Goal: Check status: Check status

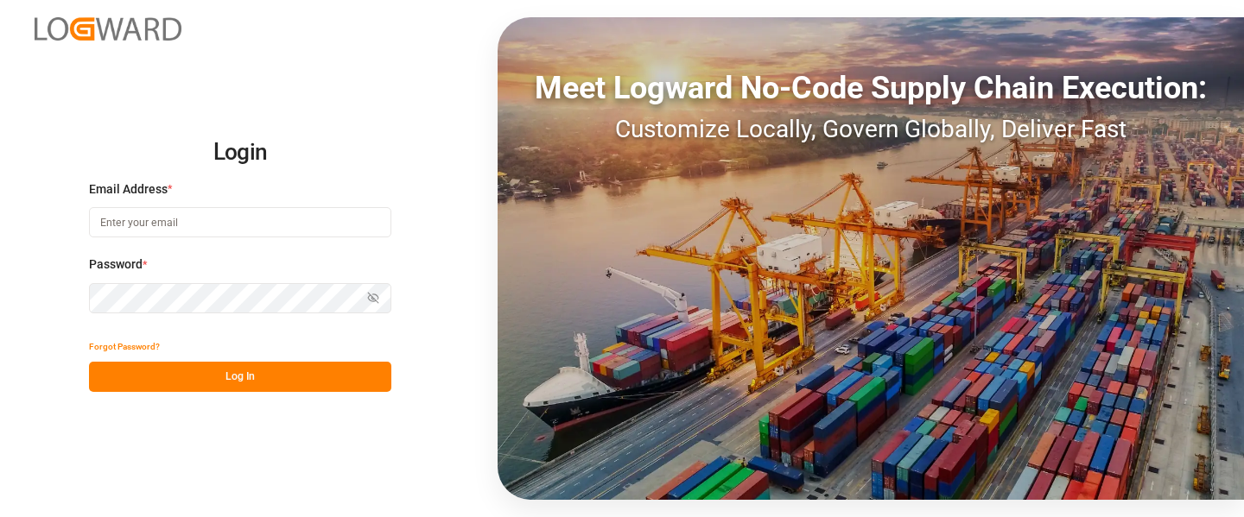
type input "[PERSON_NAME][EMAIL_ADDRESS][DOMAIN_NAME]"
click at [29, 308] on div "Login Email Address * [PERSON_NAME][EMAIL_ADDRESS][DOMAIN_NAME] Password * Show…" at bounding box center [622, 258] width 1244 height 517
click at [312, 440] on div "Login Email Address * [PERSON_NAME][EMAIL_ADDRESS][DOMAIN_NAME] Password * Show…" at bounding box center [622, 258] width 1244 height 517
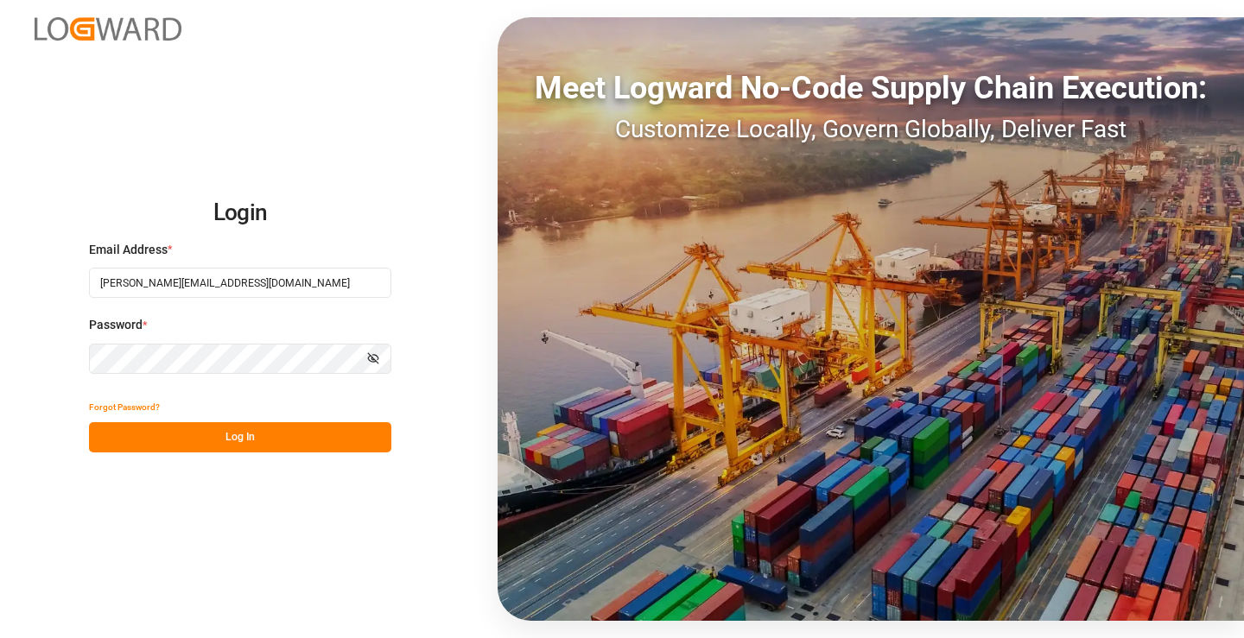
click at [297, 437] on button "Log In" at bounding box center [240, 437] width 302 height 30
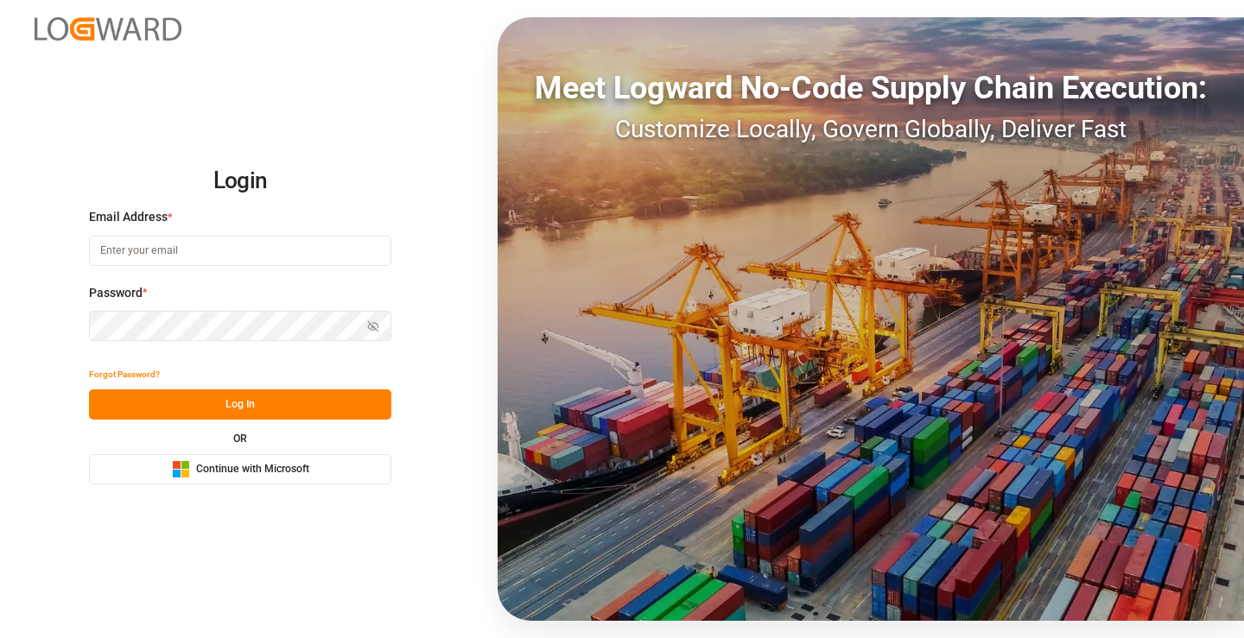
type input "mara-lynn.tan@leschaco.com"
click at [297, 414] on button "Log In" at bounding box center [240, 405] width 302 height 30
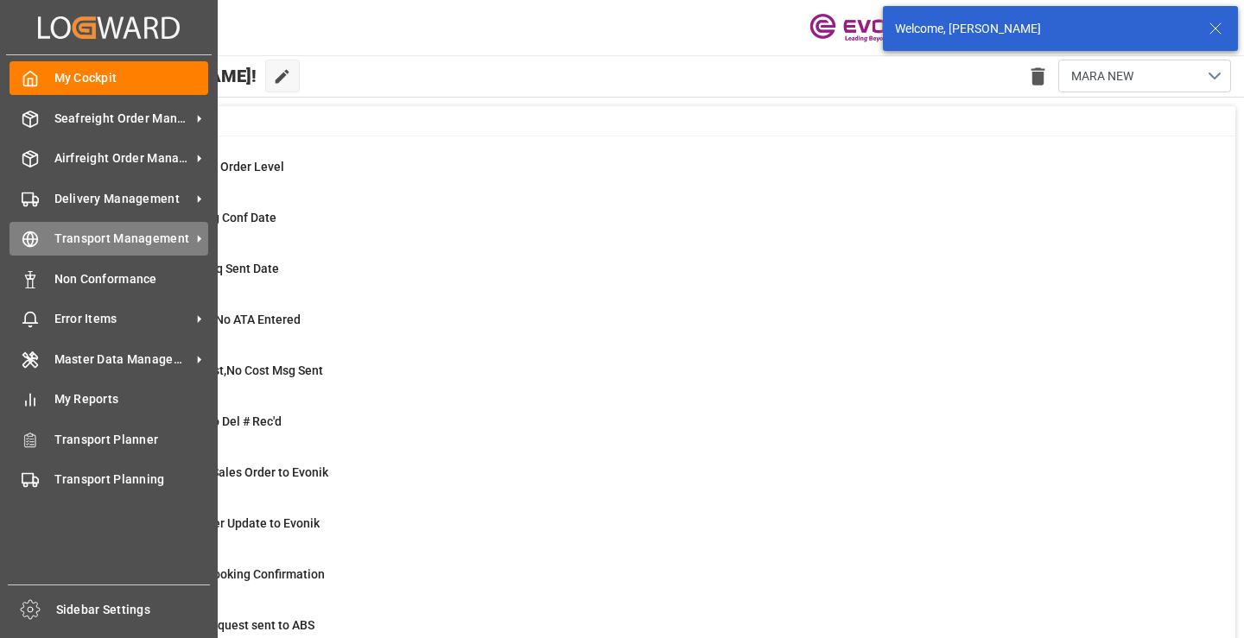
click at [51, 233] on div "Transport Management Transport Management" at bounding box center [109, 239] width 199 height 34
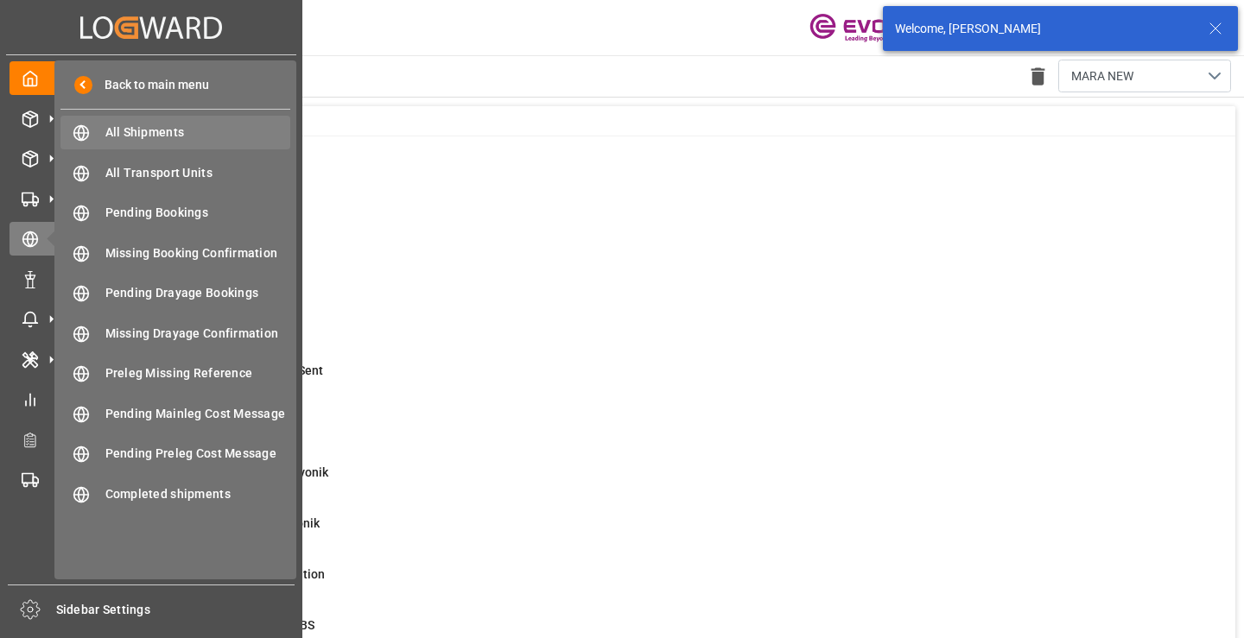
click at [195, 131] on span "All Shipments" at bounding box center [198, 133] width 186 height 18
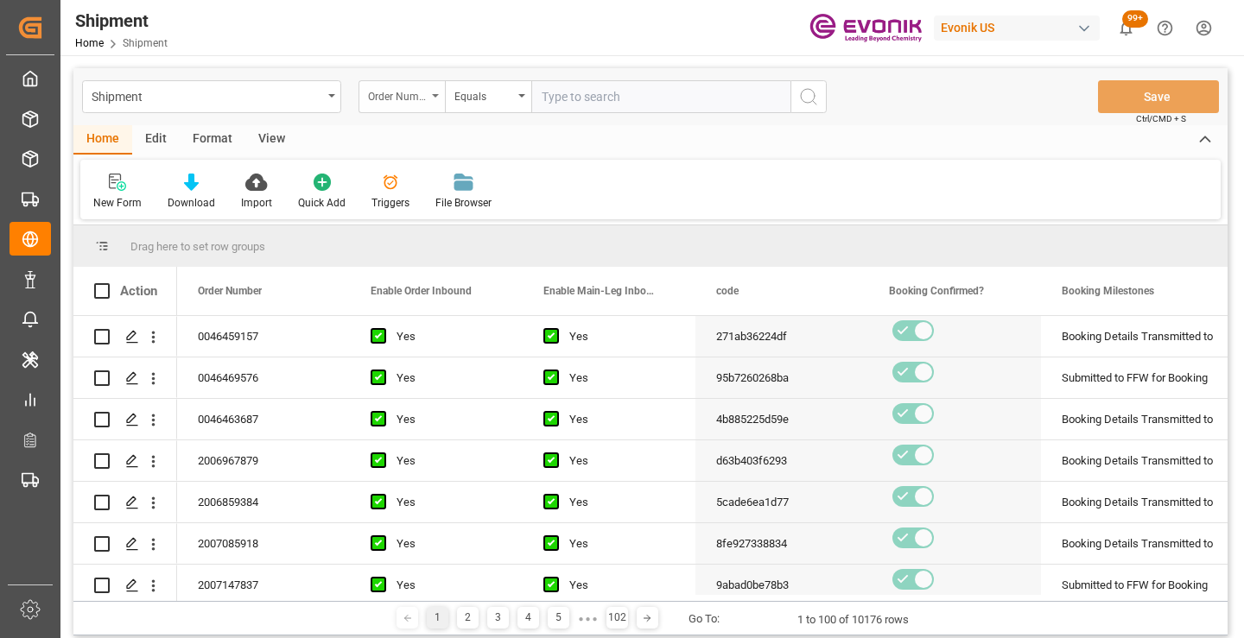
click at [405, 93] on div "Order Number" at bounding box center [397, 95] width 59 height 20
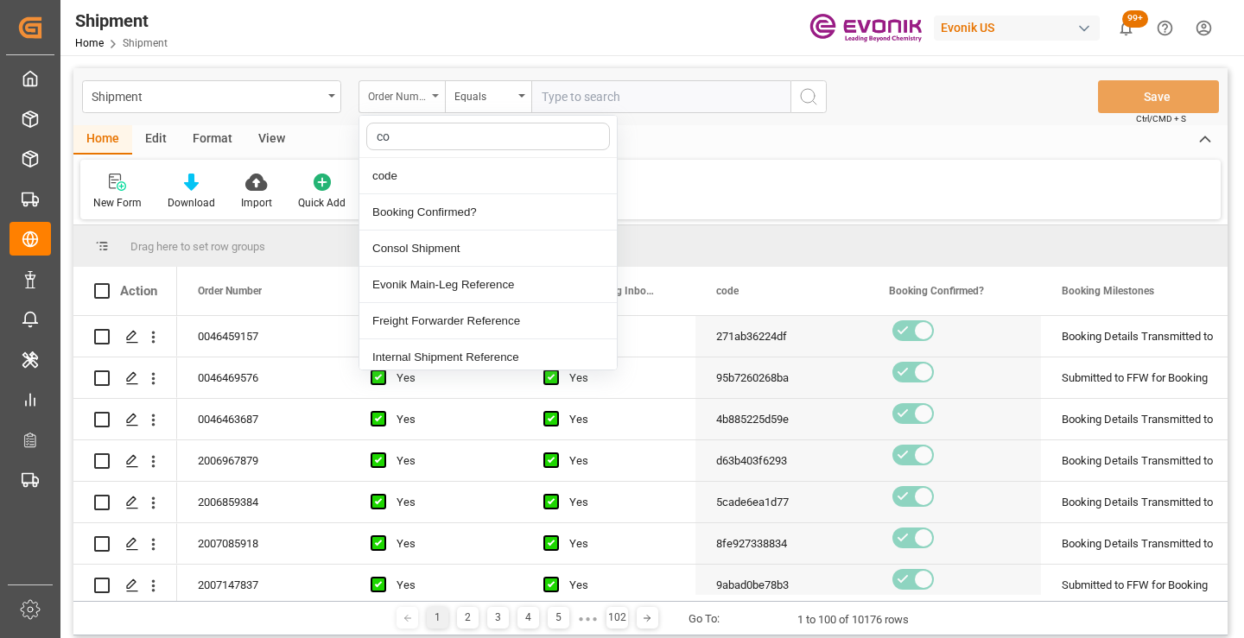
type input "cod"
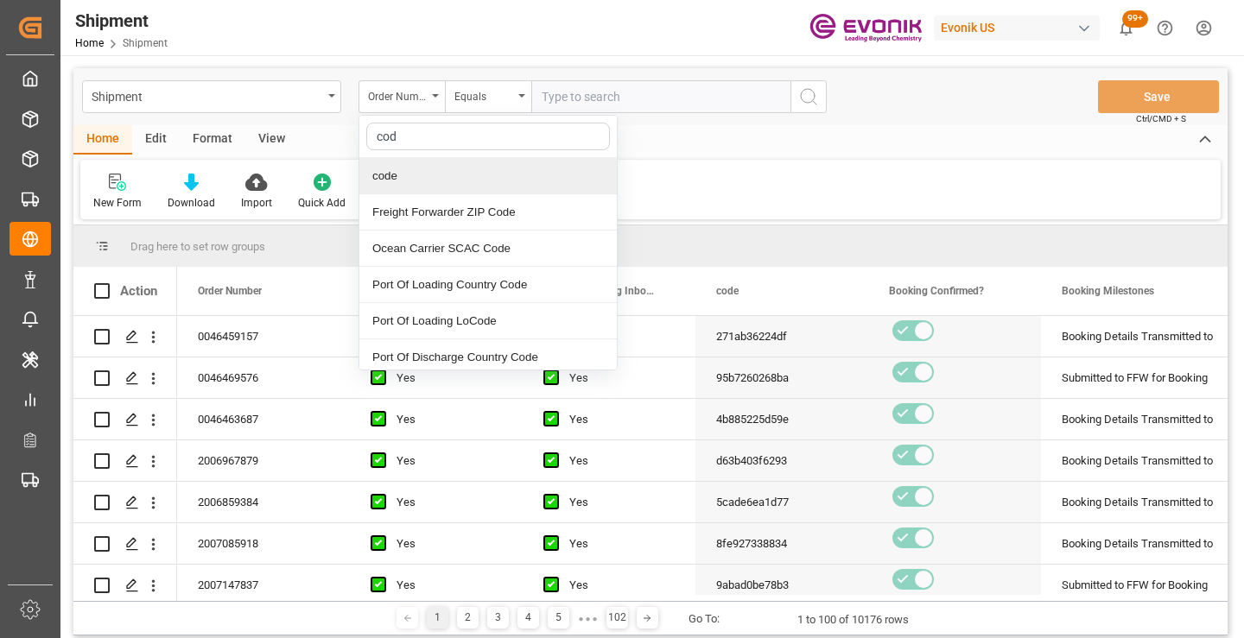
click at [428, 181] on div "code" at bounding box center [487, 176] width 257 height 36
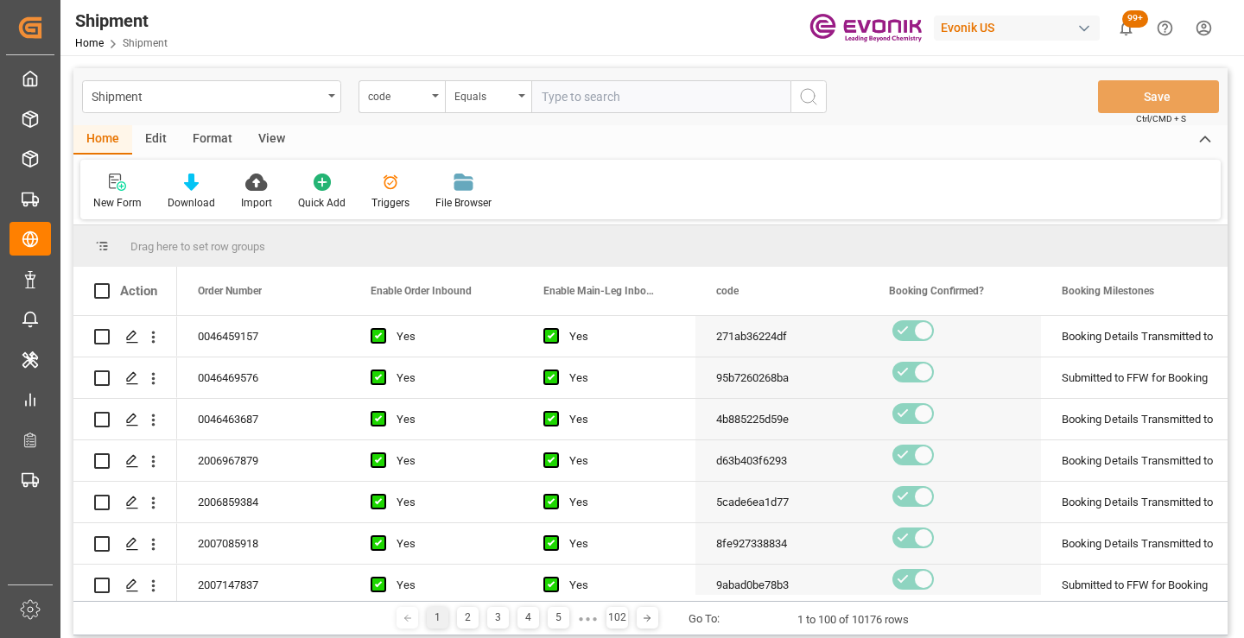
click at [602, 89] on input "text" at bounding box center [660, 96] width 259 height 33
paste input "aa6a154b3742"
type input "aa6a154b3742"
click at [812, 96] on icon "search button" at bounding box center [808, 96] width 21 height 21
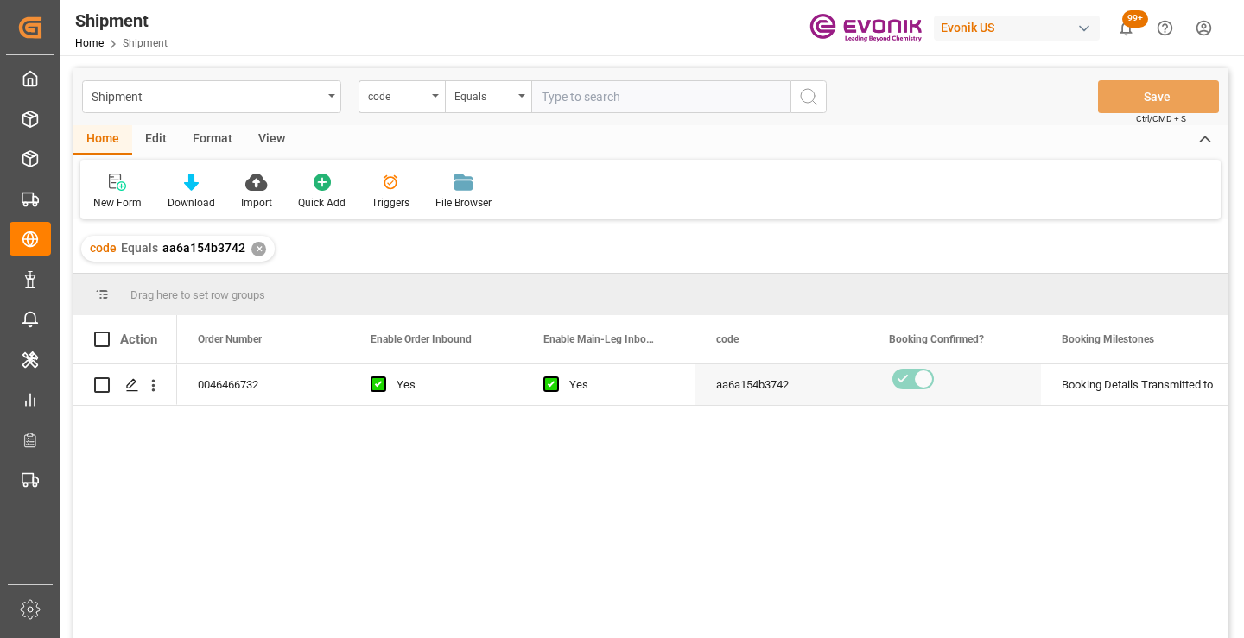
click at [801, 520] on div "0046466732 Yes Yes aa6a154b3742 Booking Details Transmitted to SAP Active No" at bounding box center [702, 506] width 1050 height 285
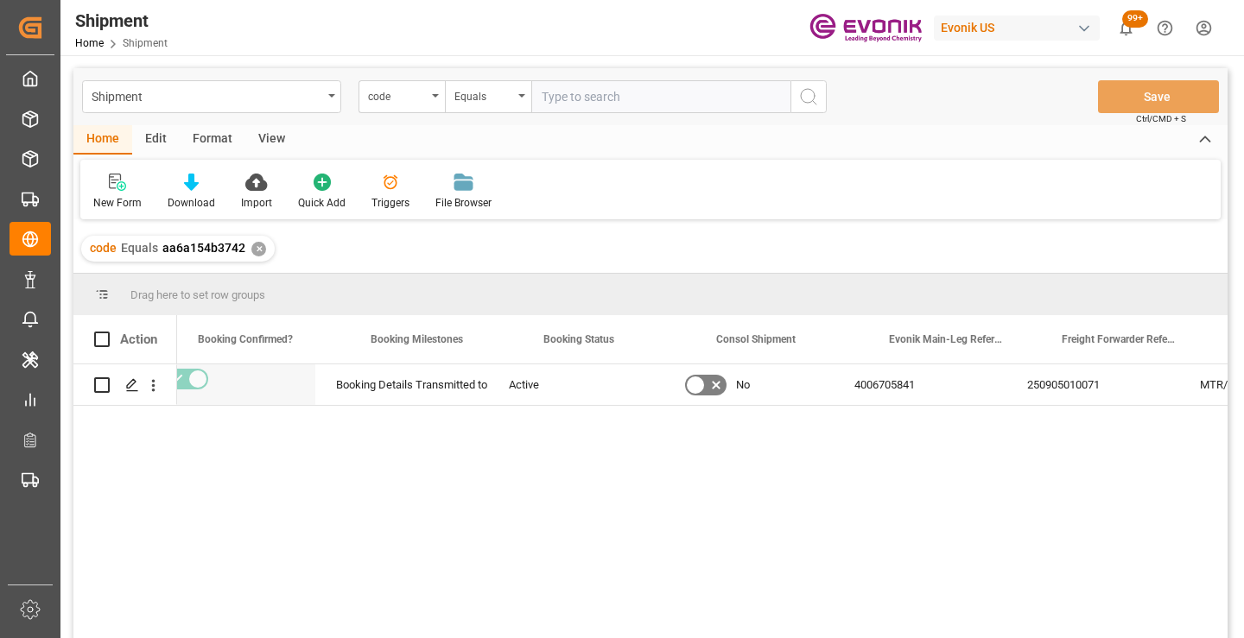
scroll to position [0, 691]
click at [1084, 396] on div "250905010071" at bounding box center [1127, 384] width 173 height 41
click at [259, 244] on div "✕" at bounding box center [258, 249] width 15 height 15
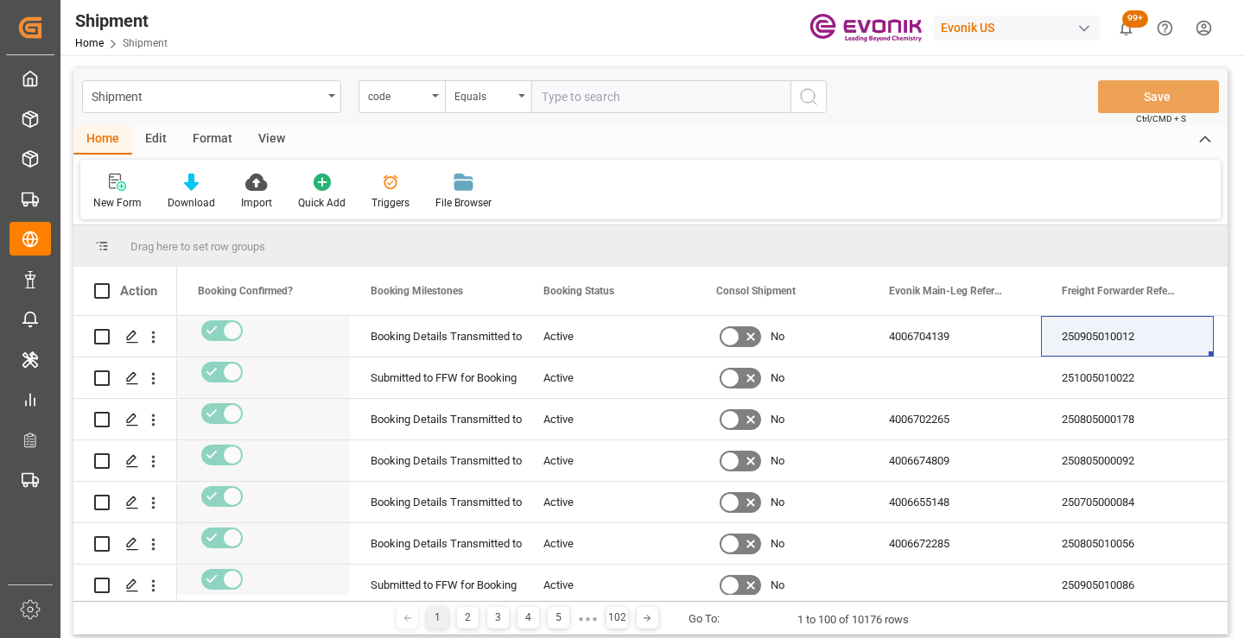
click at [595, 95] on input "text" at bounding box center [660, 96] width 259 height 33
paste input "38eb932e34ee"
type input "38eb932e34ee"
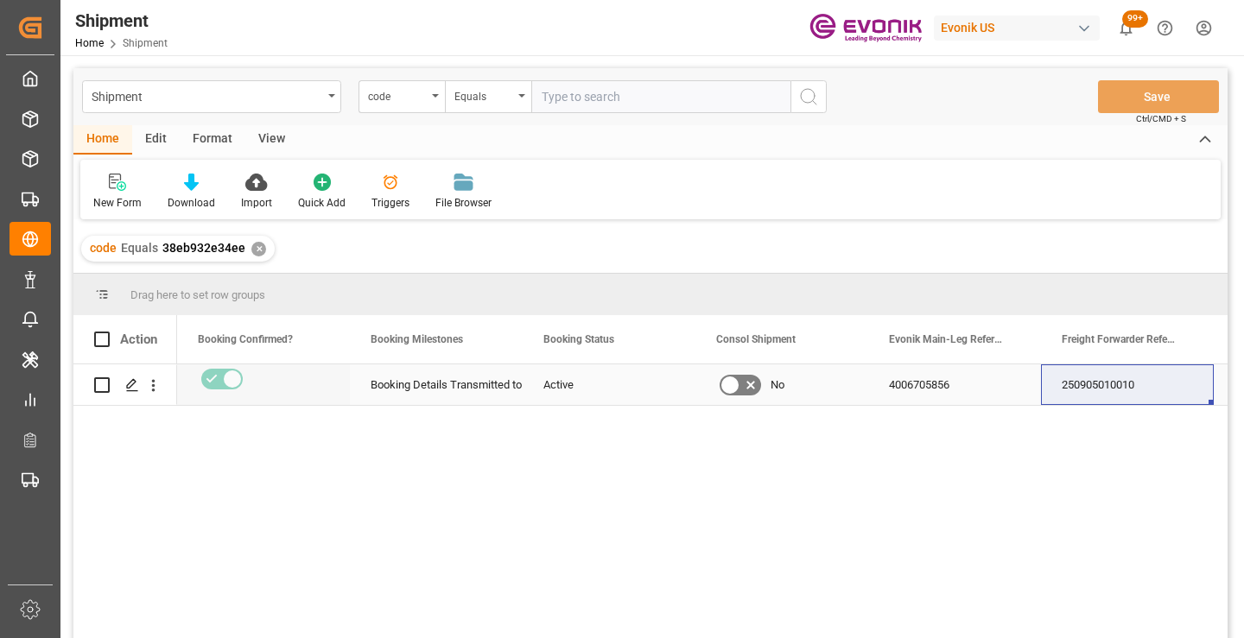
click at [1112, 391] on div "250905010010" at bounding box center [1127, 384] width 173 height 41
click at [1032, 501] on div "Yes 38eb932e34ee Booking Details Transmitted to SAP Active No 4006705856 250905…" at bounding box center [702, 506] width 1050 height 285
click at [1088, 406] on input "250905010010" at bounding box center [1127, 394] width 145 height 33
click at [1085, 396] on input "250905010010" at bounding box center [1127, 394] width 145 height 33
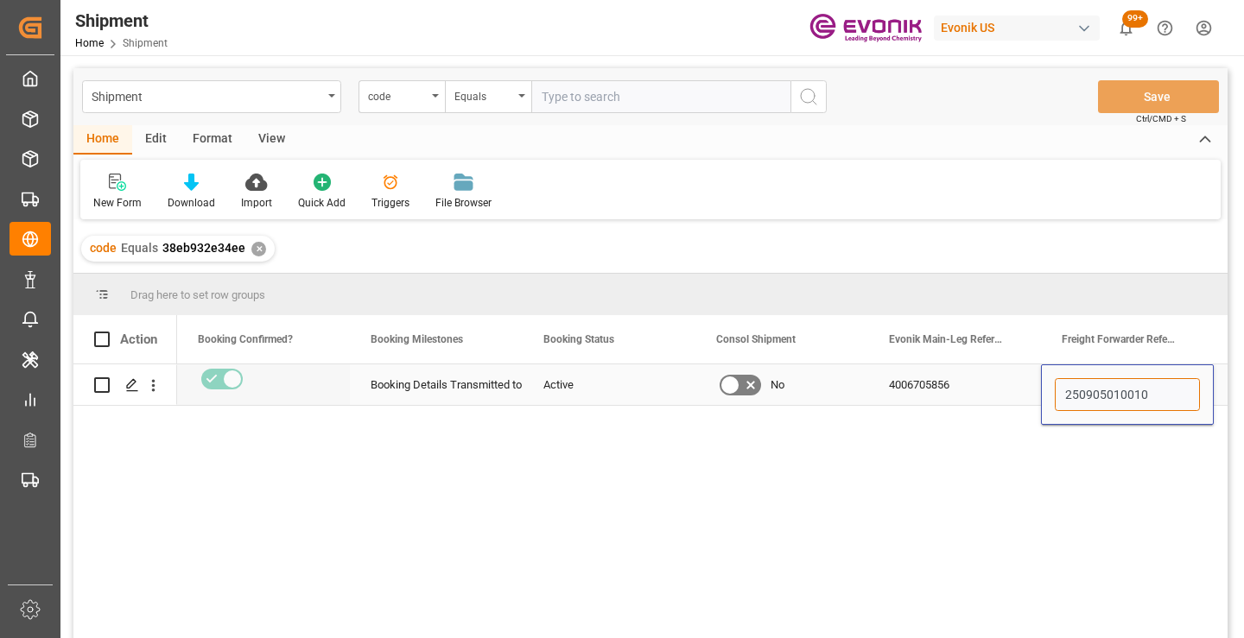
click at [1085, 396] on input "250905010010" at bounding box center [1127, 394] width 145 height 33
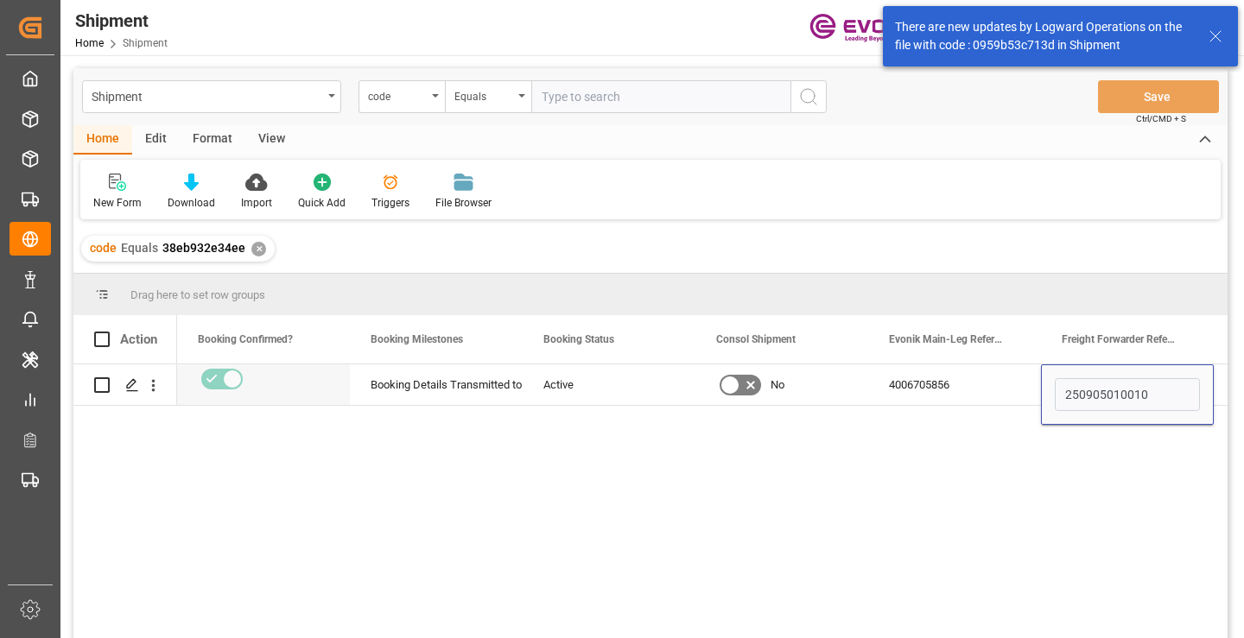
click at [260, 252] on div "✕" at bounding box center [258, 249] width 15 height 15
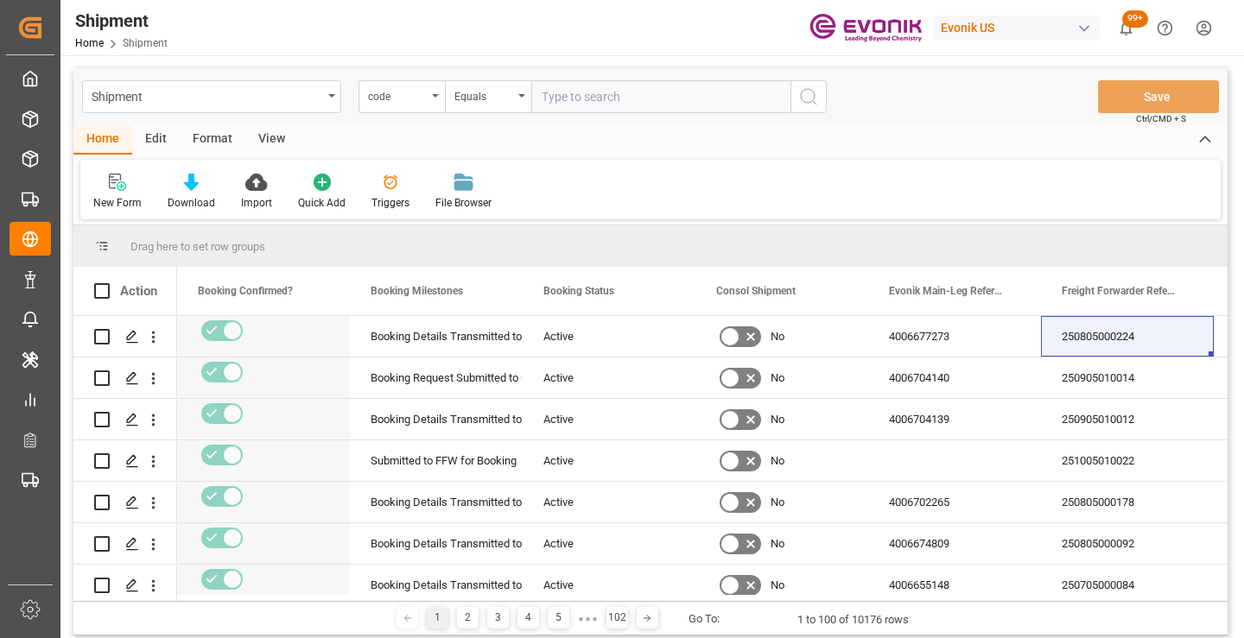
click at [626, 97] on input "text" at bounding box center [660, 96] width 259 height 33
paste input "74040ecea670"
type input "74040ecea670"
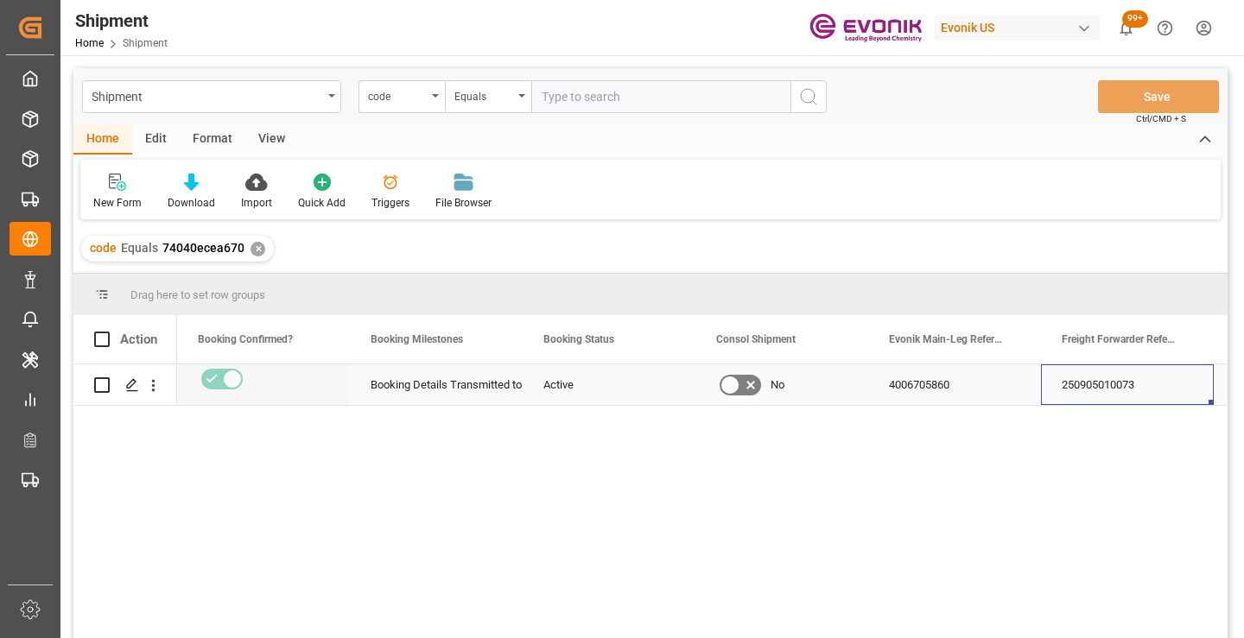
click at [1093, 389] on div "250905010073" at bounding box center [1127, 384] width 173 height 41
click at [250, 248] on div "✕" at bounding box center [257, 249] width 15 height 15
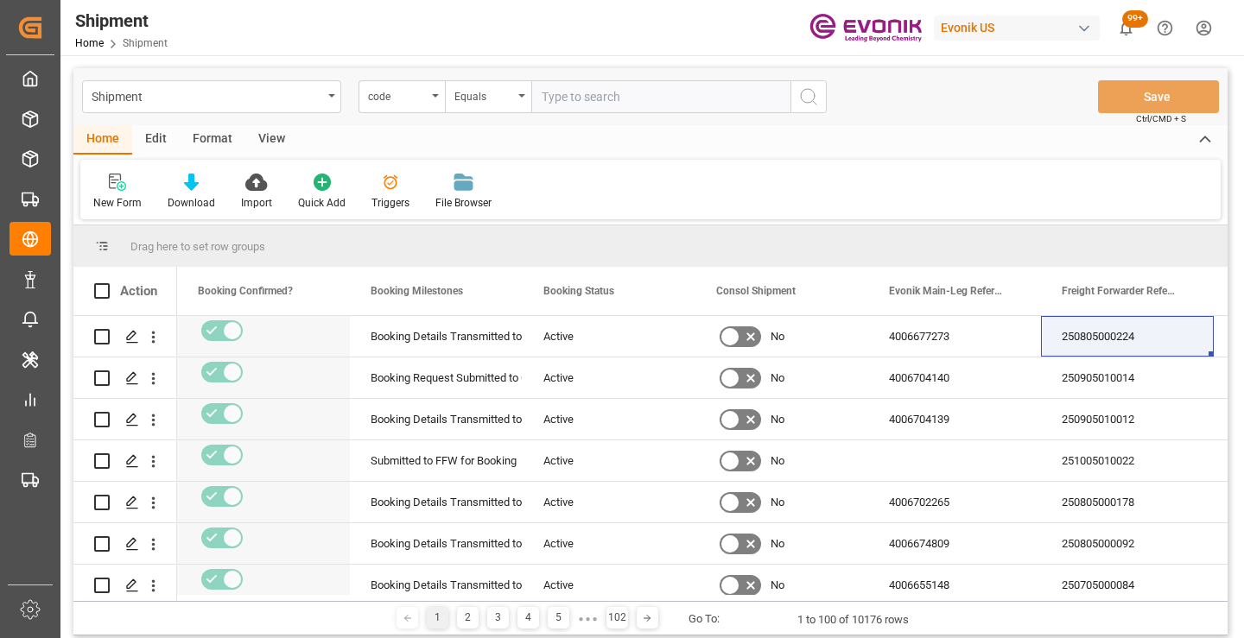
click at [690, 95] on input "text" at bounding box center [660, 96] width 259 height 33
paste input "0d4eb923e4d0"
type input "0d4eb923e4d0"
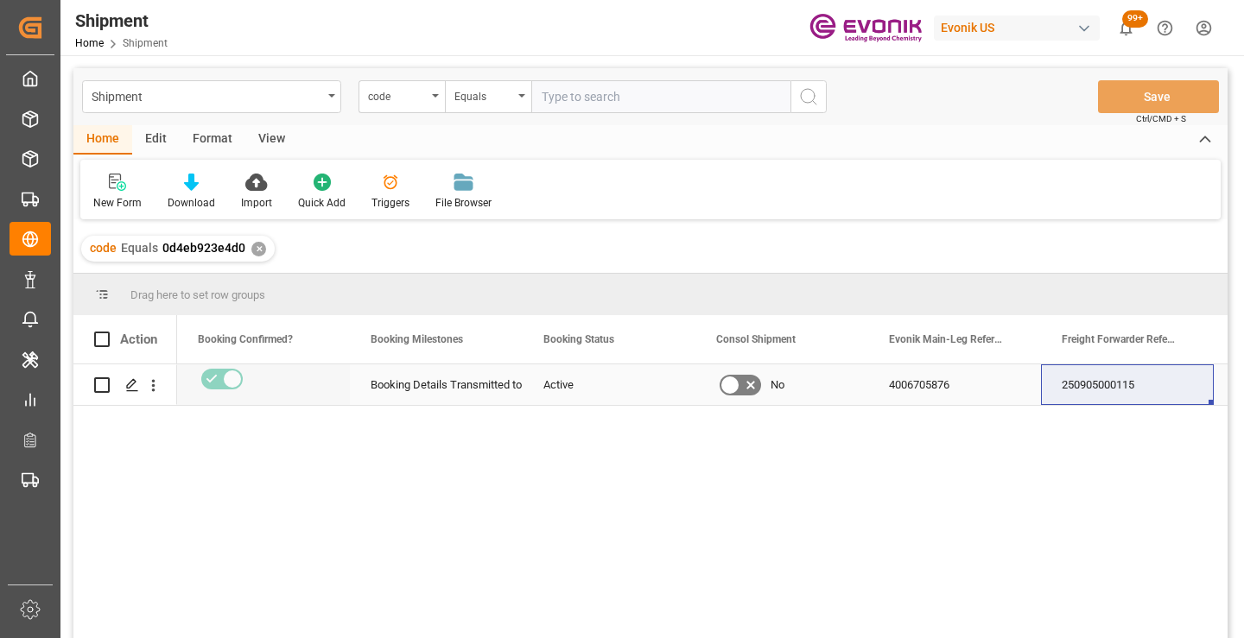
click at [1101, 386] on div "250905000115" at bounding box center [1127, 384] width 173 height 41
click at [257, 250] on div "✕" at bounding box center [258, 249] width 15 height 15
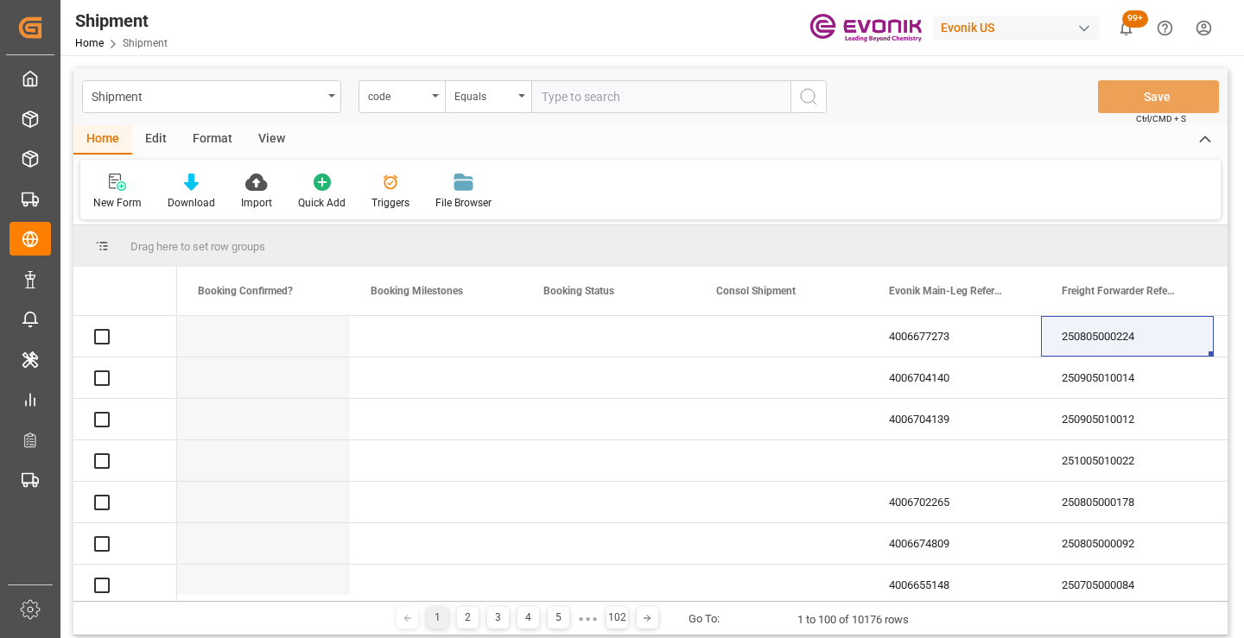
click at [646, 101] on input "text" at bounding box center [660, 96] width 259 height 33
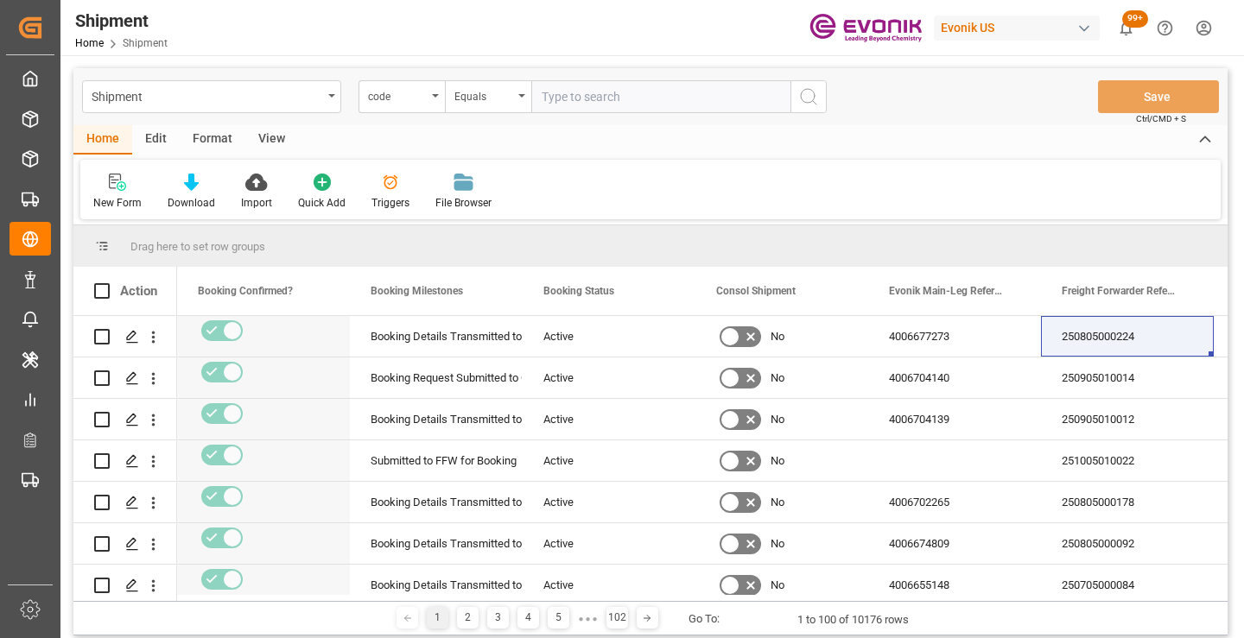
paste input "ed629a9ede0d"
type input "ed629a9ede0d"
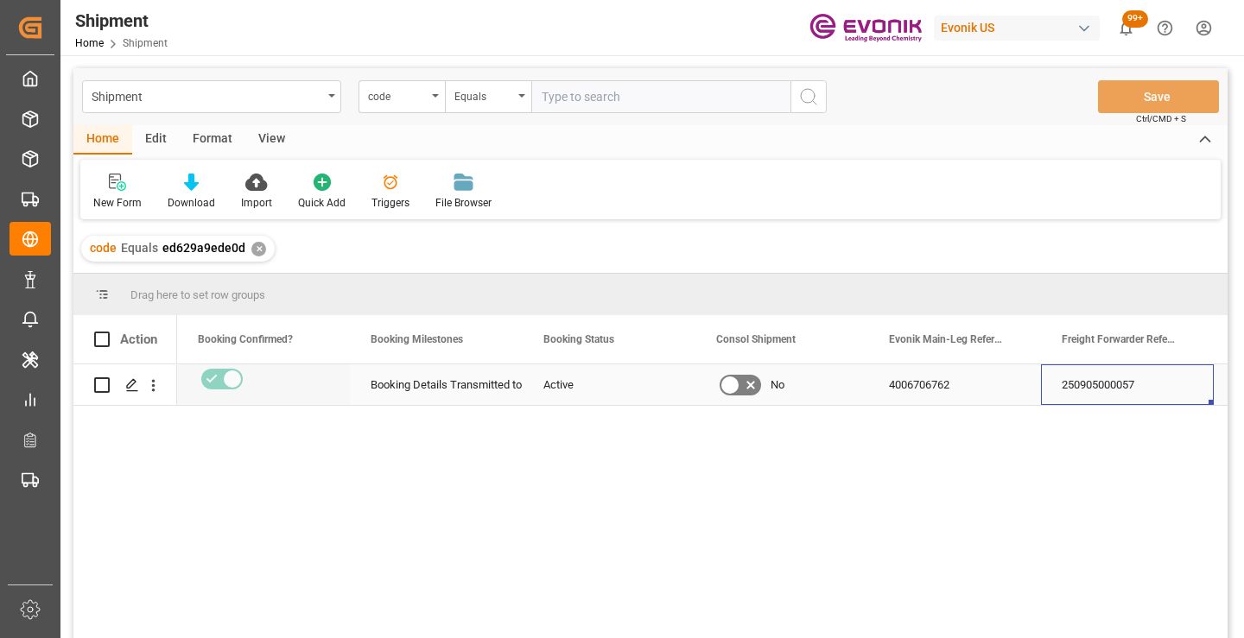
click at [1107, 384] on div "250905000057" at bounding box center [1127, 384] width 173 height 41
click at [255, 250] on div "✕" at bounding box center [258, 249] width 15 height 15
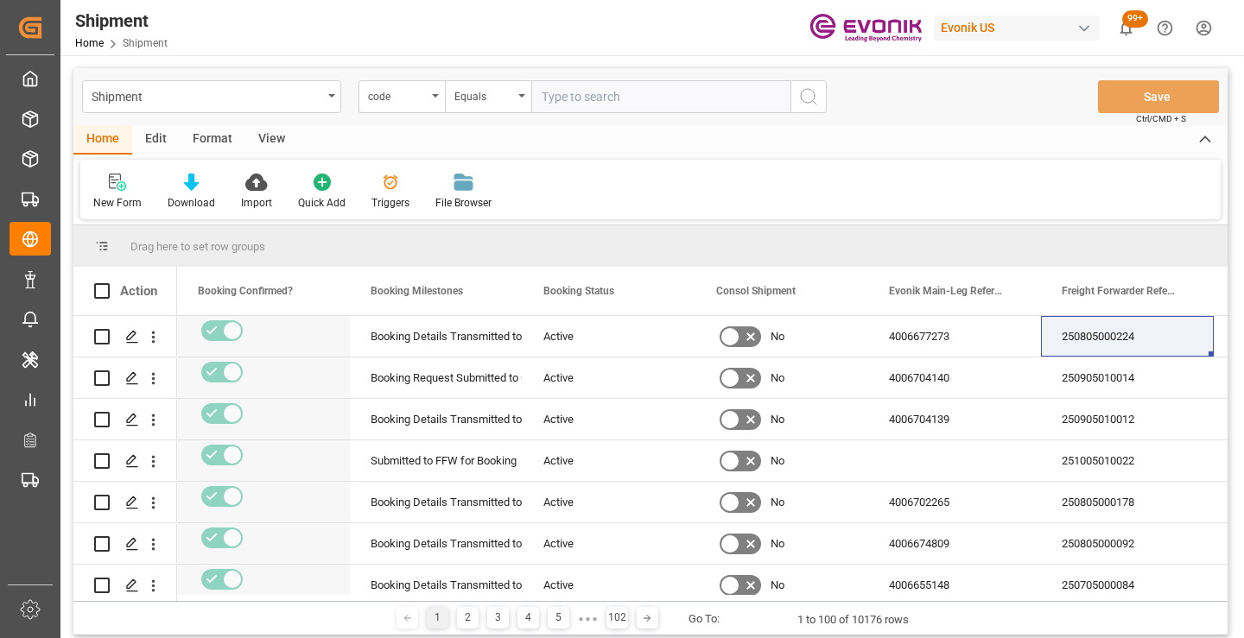
click at [588, 99] on input "text" at bounding box center [660, 96] width 259 height 33
paste input "9df583d19aac"
type input "9df583d19aac"
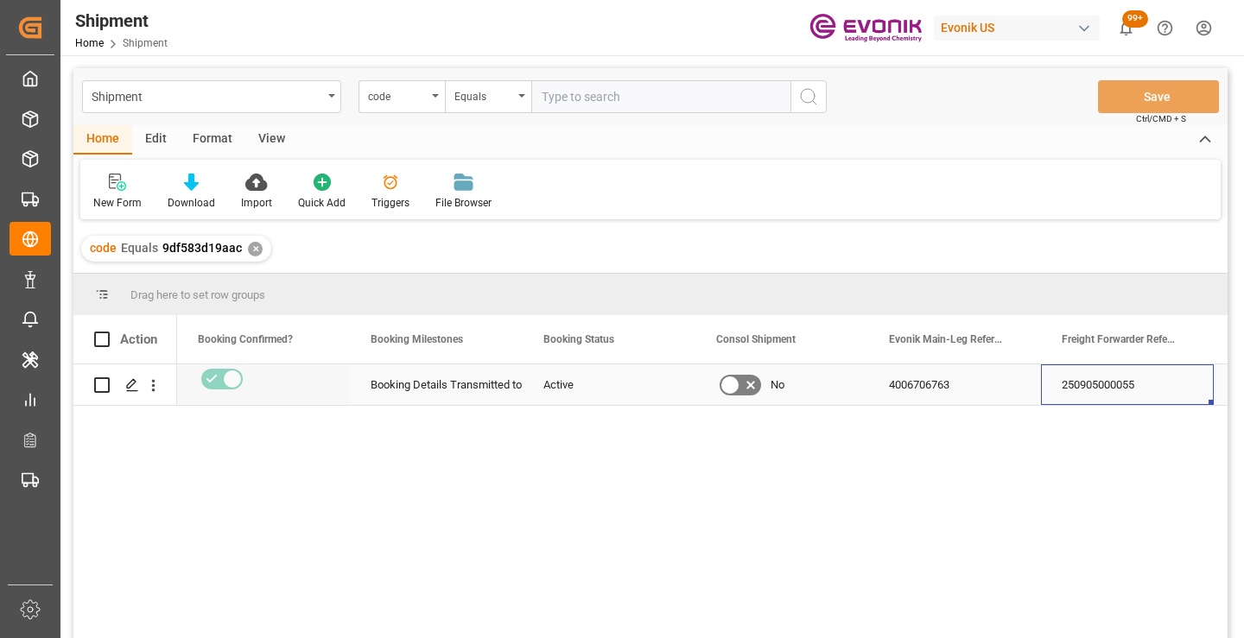
click at [1091, 389] on div "250905000055" at bounding box center [1127, 384] width 173 height 41
click at [251, 257] on div "code Equals 9df583d19aac ✕" at bounding box center [176, 249] width 190 height 26
click at [252, 247] on div "✕" at bounding box center [255, 249] width 15 height 15
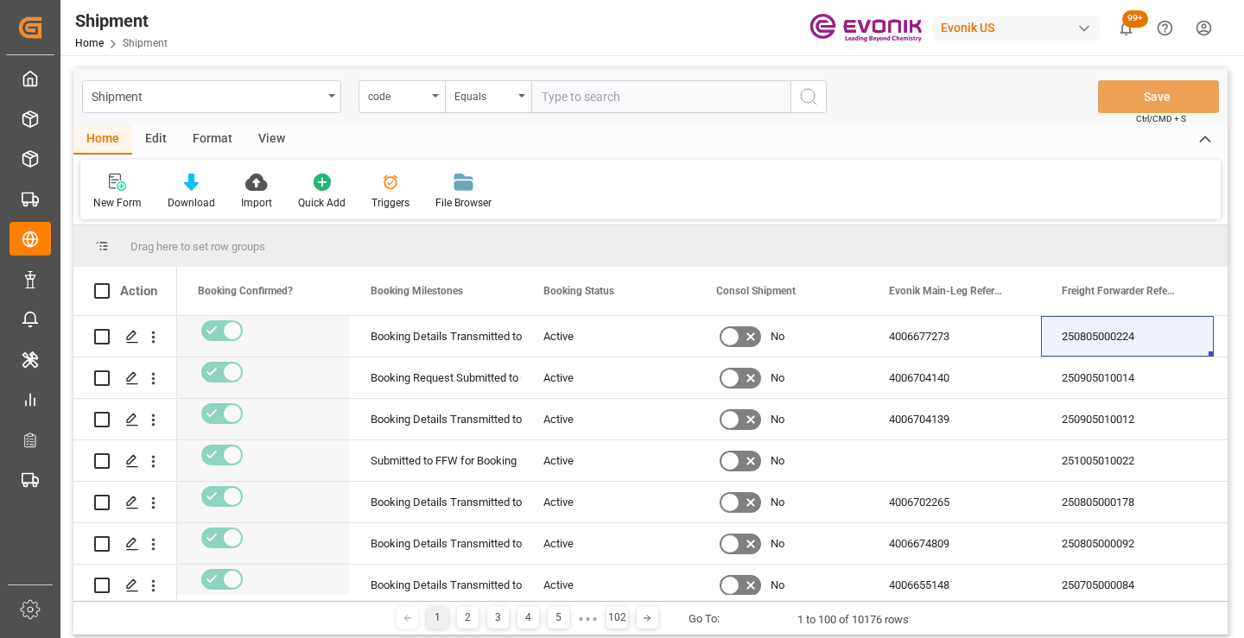
click at [663, 96] on input "text" at bounding box center [660, 96] width 259 height 33
paste input "6320c843dc9b"
type input "6320c843dc9b"
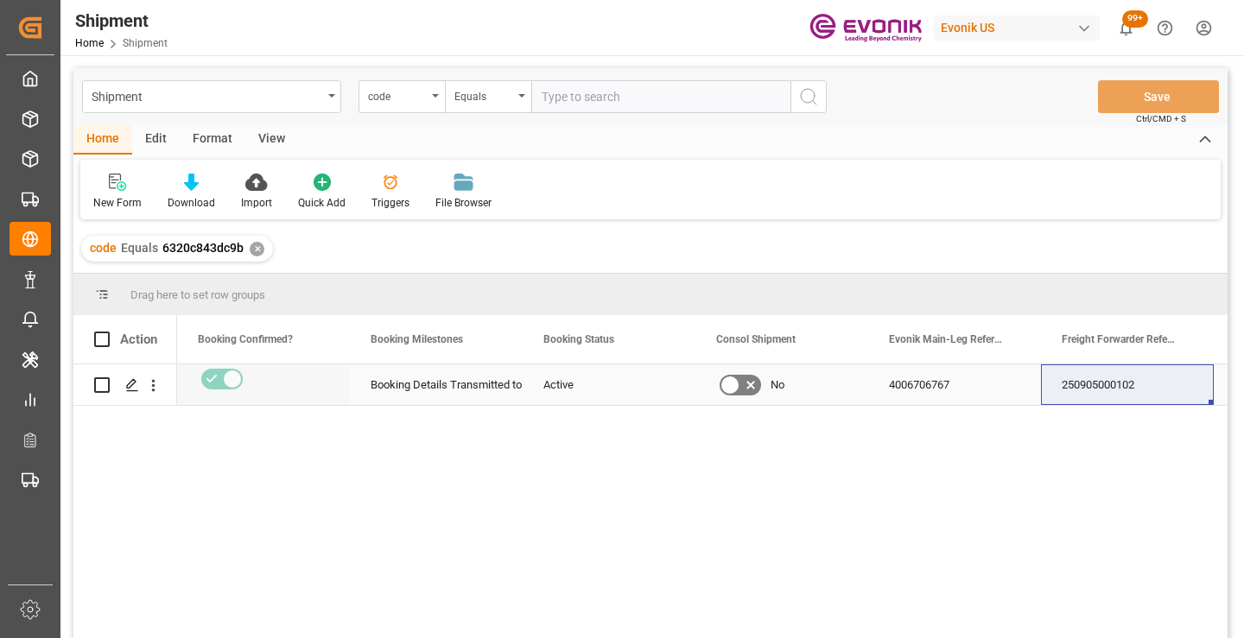
click at [1110, 394] on div "250905000102" at bounding box center [1127, 384] width 173 height 41
click at [257, 249] on div "✕" at bounding box center [257, 249] width 15 height 15
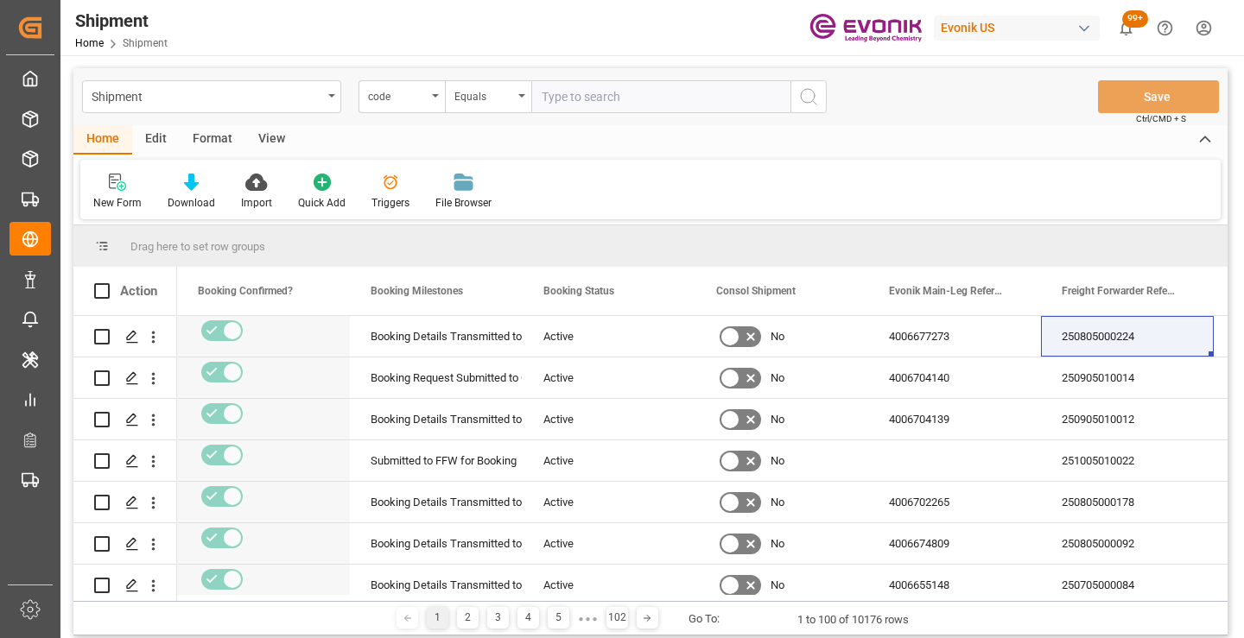
click at [665, 98] on input "text" at bounding box center [660, 96] width 259 height 33
paste input "772c8112c945"
type input "772c8112c945"
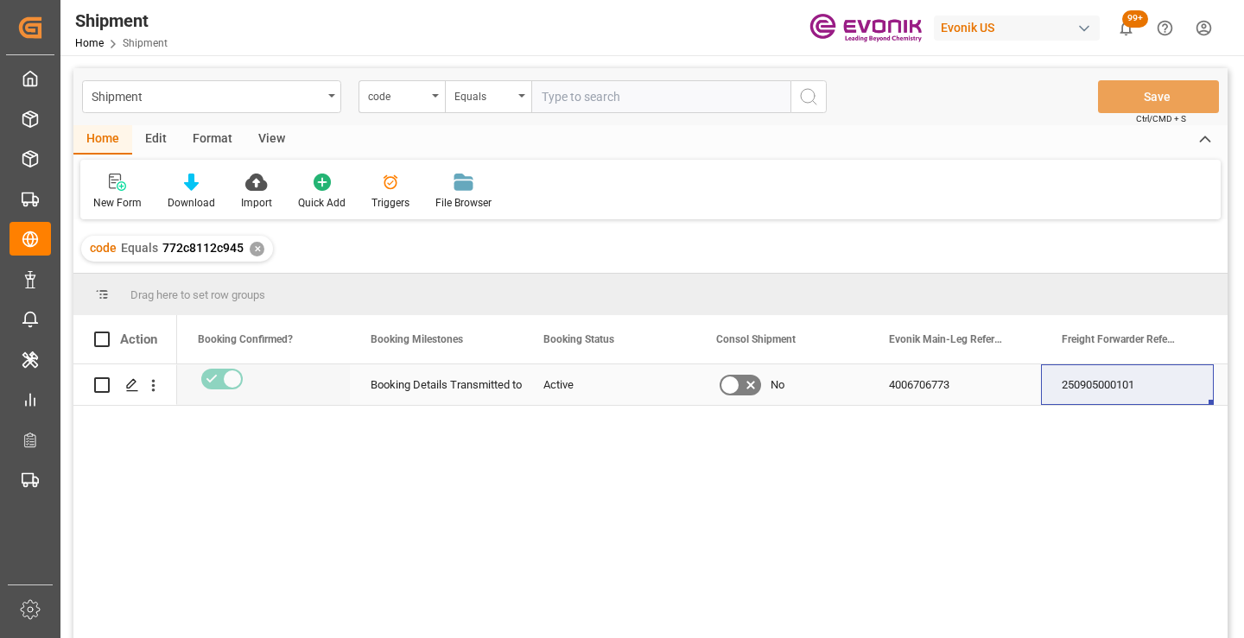
click at [1131, 387] on div "250905000101" at bounding box center [1127, 384] width 173 height 41
click at [255, 250] on div "✕" at bounding box center [257, 249] width 15 height 15
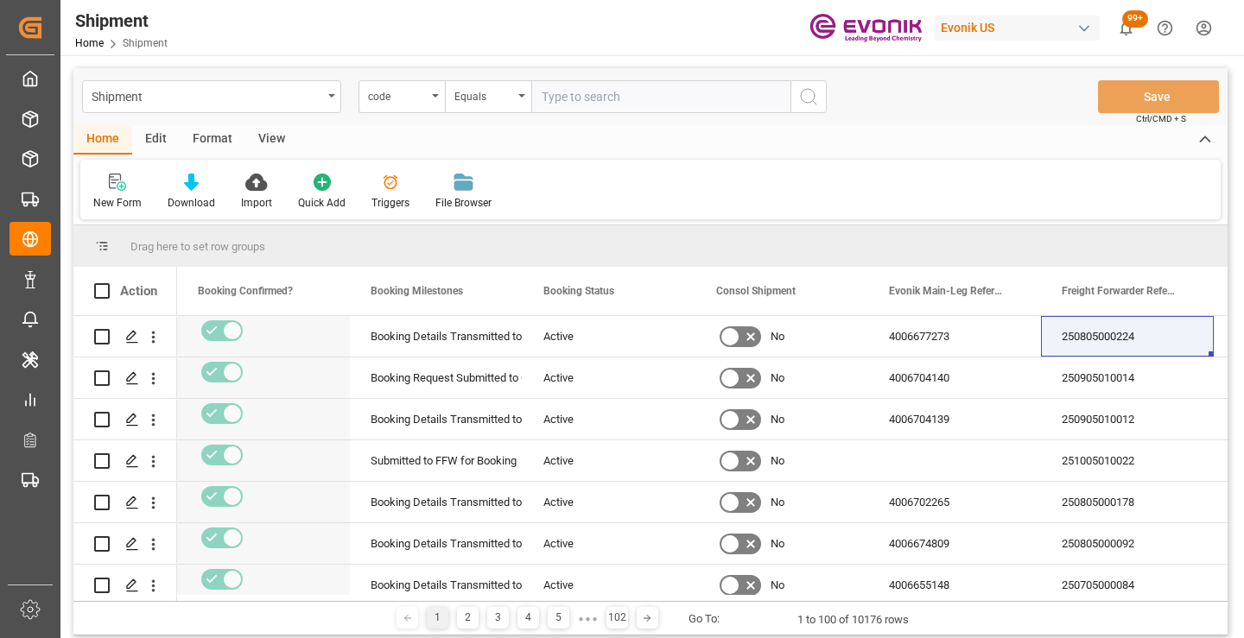
click at [638, 95] on input "text" at bounding box center [660, 96] width 259 height 33
paste input "4c539c890ea3"
type input "4c539c890ea3"
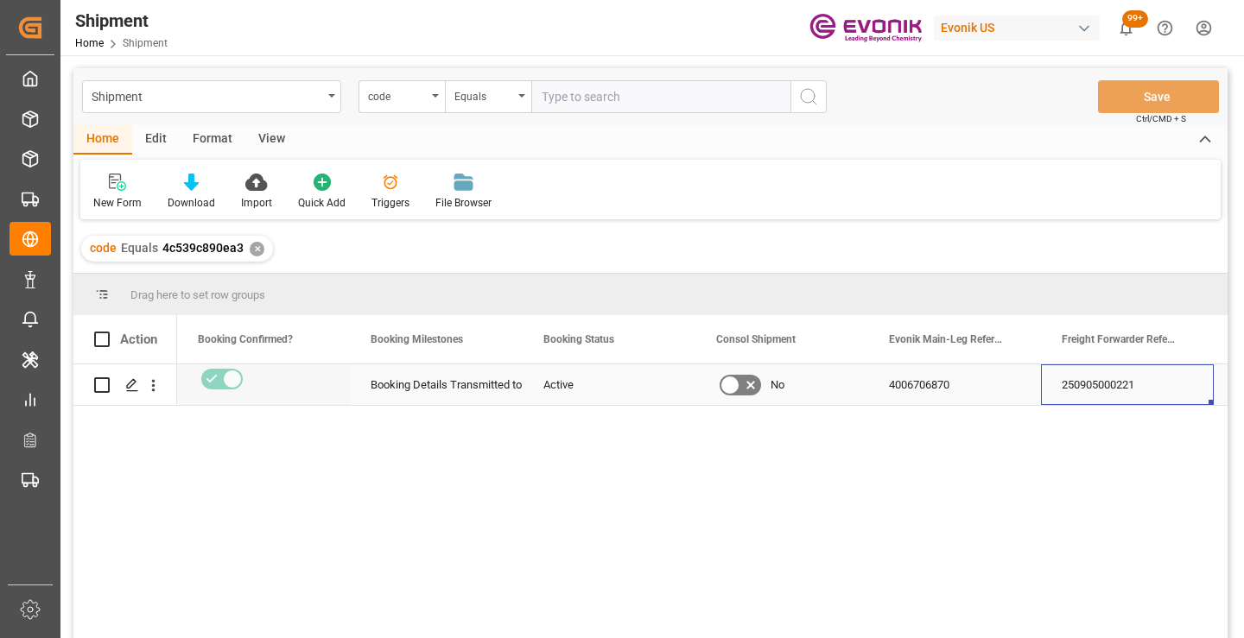
click at [1099, 390] on div "250905000221" at bounding box center [1127, 384] width 173 height 41
click at [253, 254] on div "✕" at bounding box center [257, 249] width 15 height 15
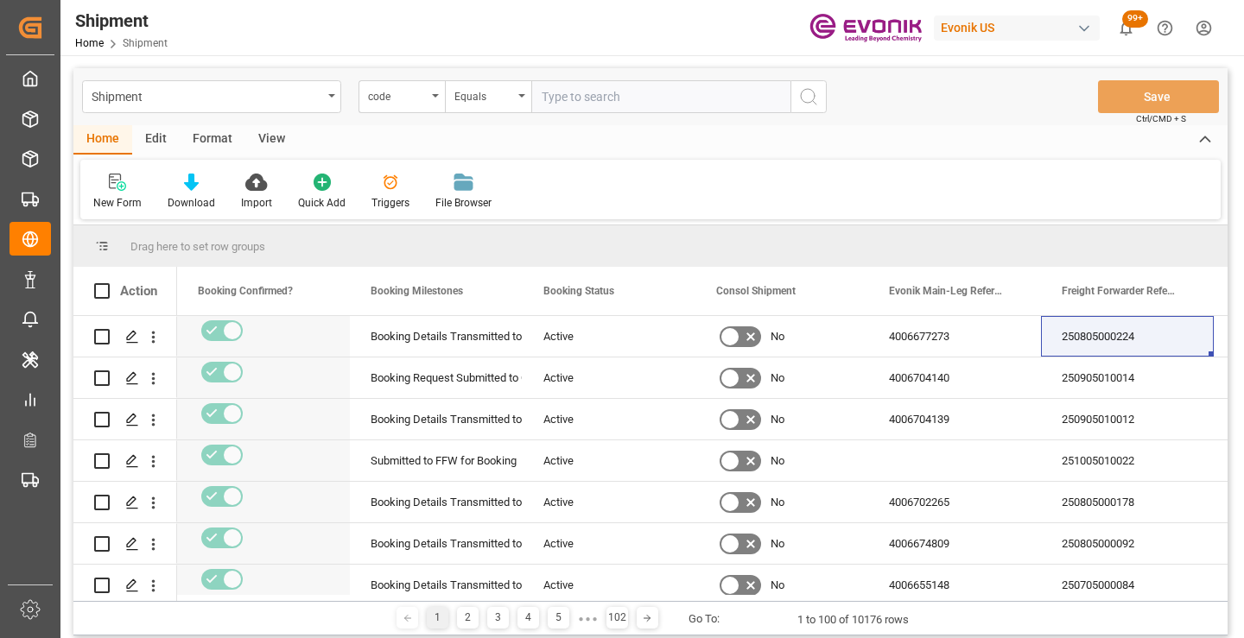
click at [623, 99] on input "text" at bounding box center [660, 96] width 259 height 33
paste input "1a02b9211fe7"
type input "1a02b9211fe7"
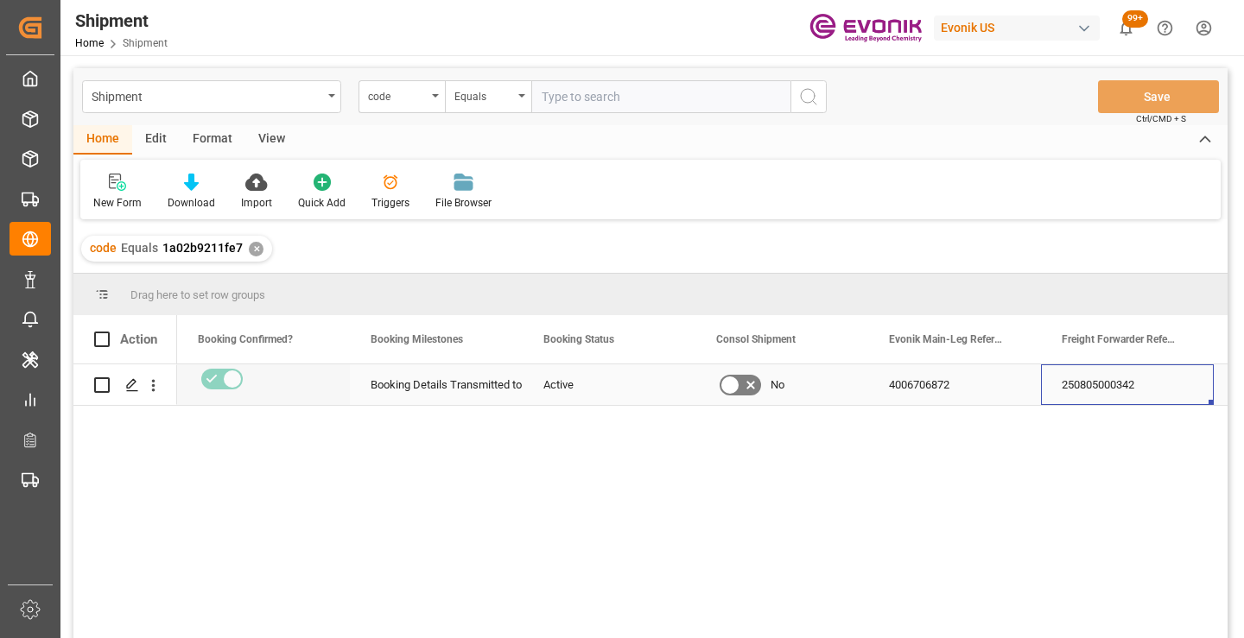
click at [1089, 389] on div "250805000342" at bounding box center [1127, 384] width 173 height 41
click at [250, 250] on div "✕" at bounding box center [256, 249] width 15 height 15
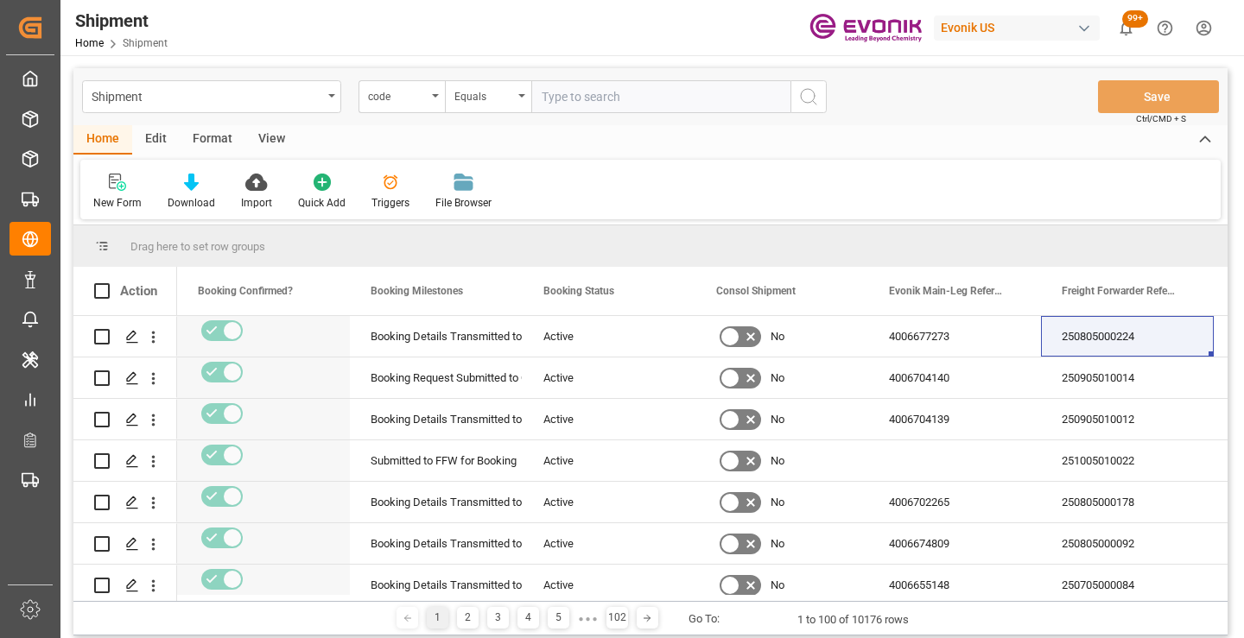
click at [626, 95] on input "text" at bounding box center [660, 96] width 259 height 33
paste input "e4fea4b6f1fd"
type input "e4fea4b6f1fd"
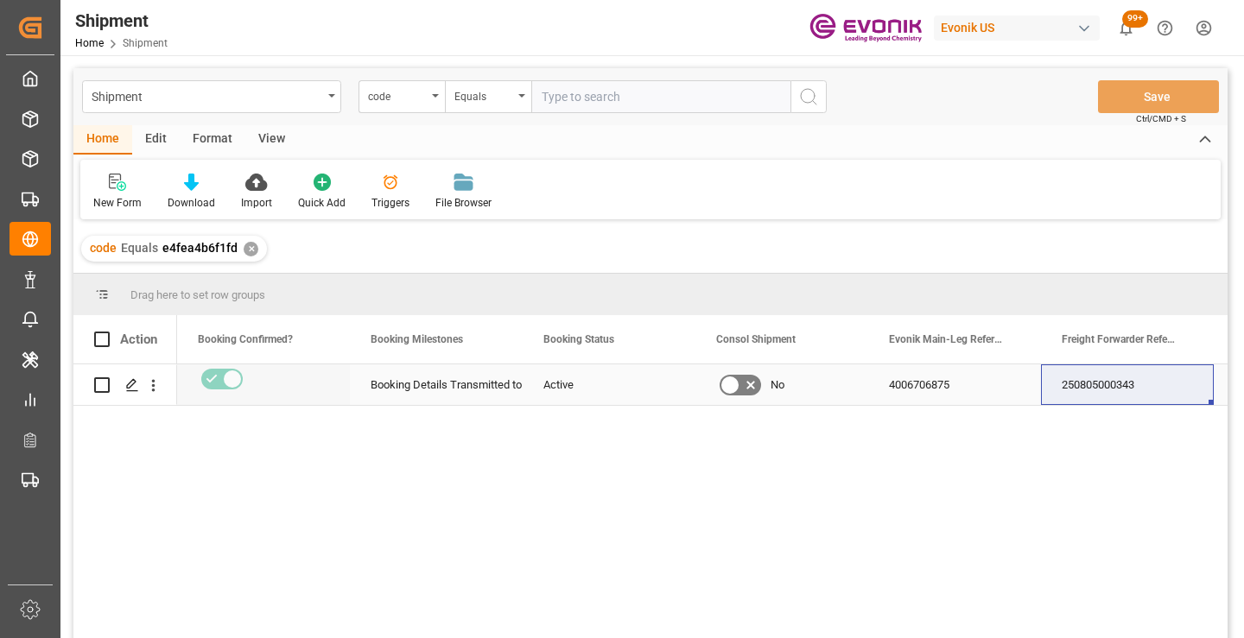
click at [1106, 390] on div "250805000343" at bounding box center [1127, 384] width 173 height 41
click at [246, 251] on div "✕" at bounding box center [251, 249] width 15 height 15
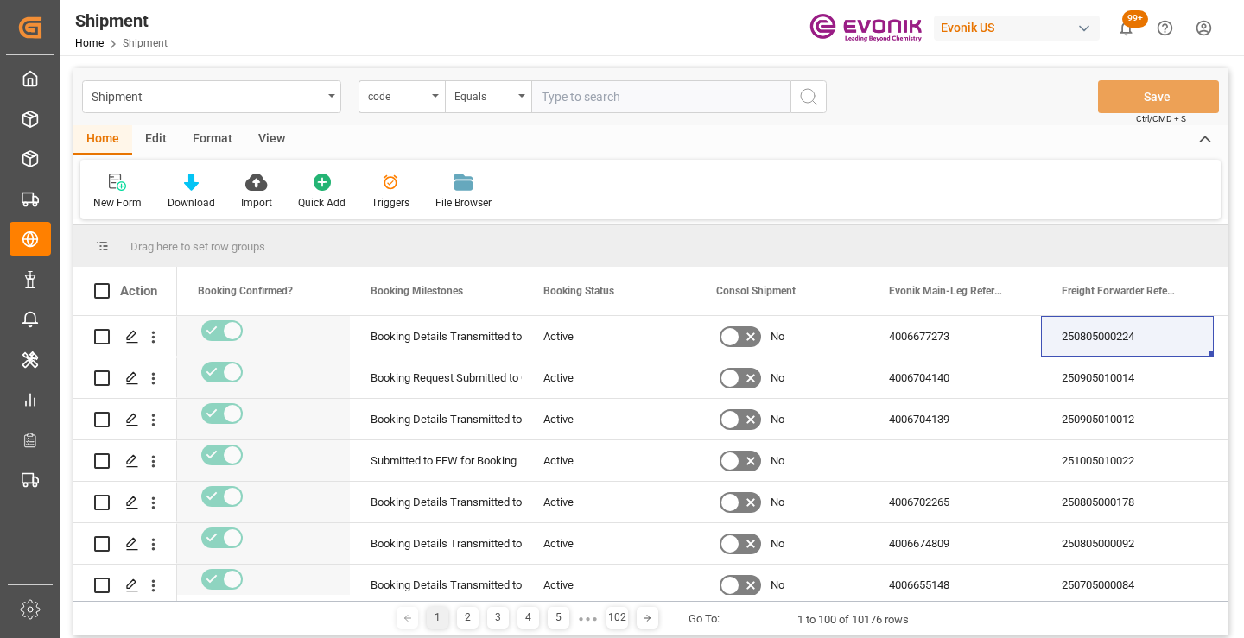
click at [624, 98] on input "text" at bounding box center [660, 96] width 259 height 33
paste input "5dffa7390158"
type input "5dffa7390158"
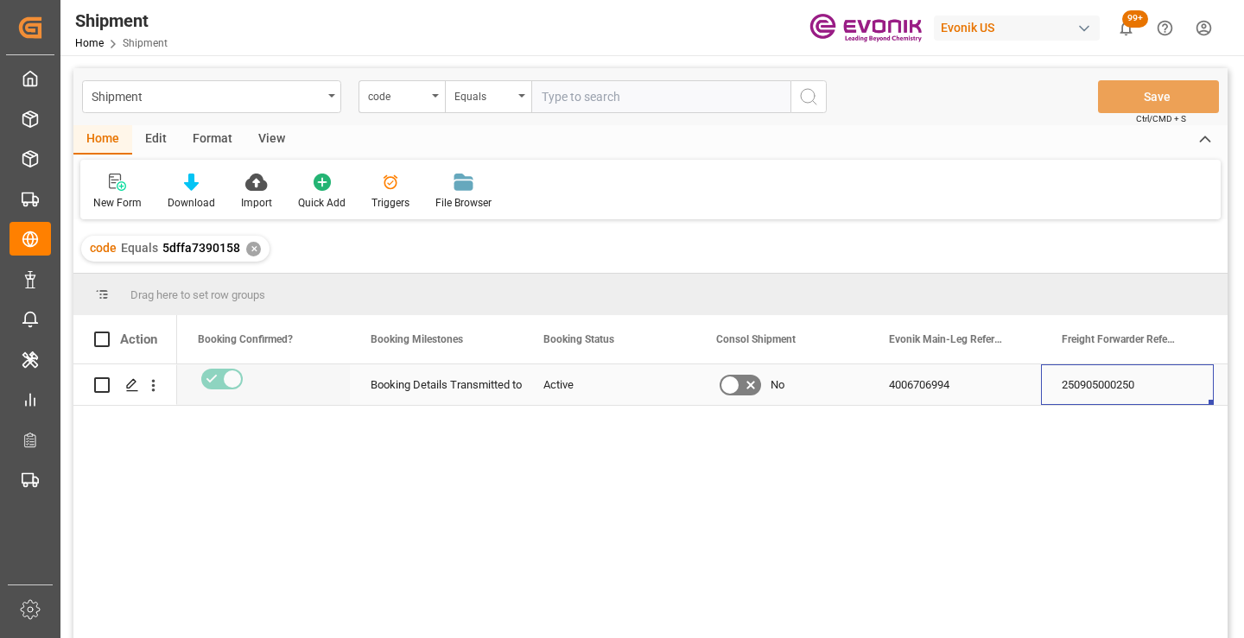
click at [1112, 387] on div "250905000250" at bounding box center [1127, 384] width 173 height 41
click at [250, 249] on div "✕" at bounding box center [253, 249] width 15 height 15
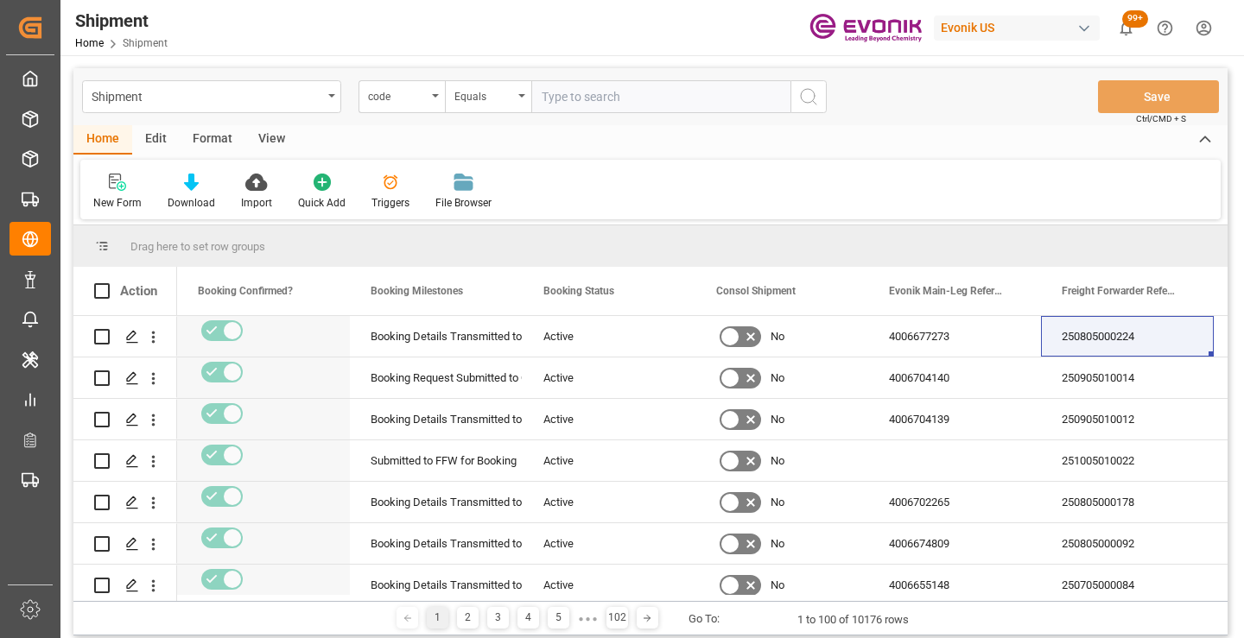
click at [669, 96] on input "text" at bounding box center [660, 96] width 259 height 33
paste input "ccecf7486c95"
type input "ccecf7486c95"
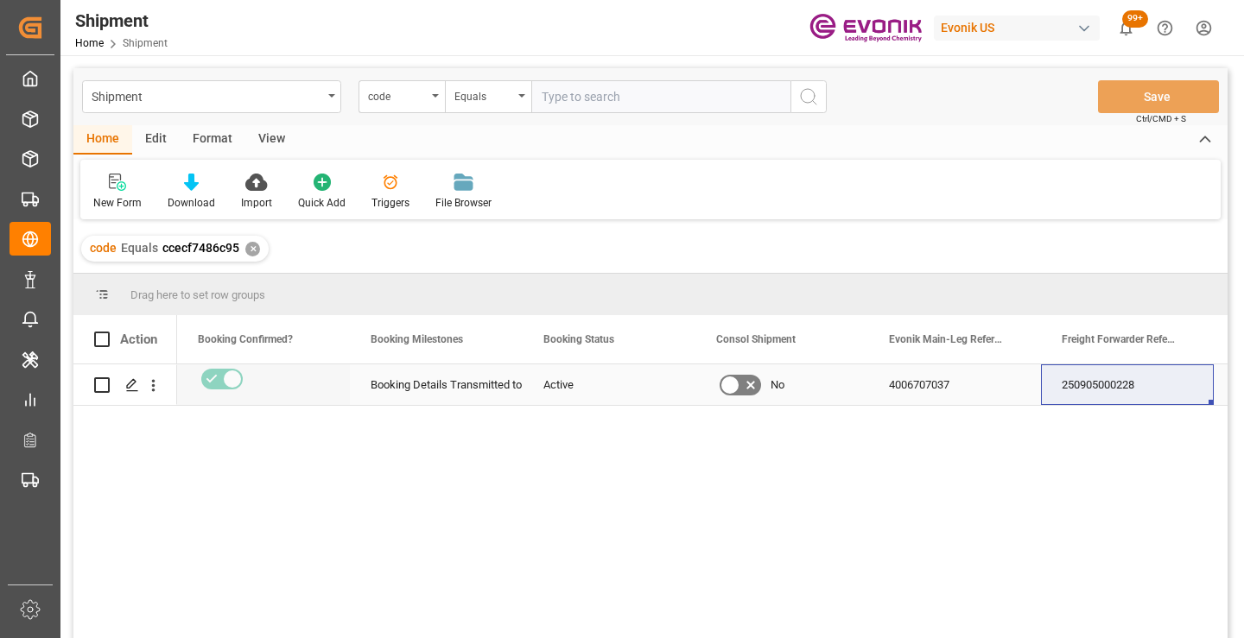
click at [1105, 390] on div "250905000228" at bounding box center [1127, 384] width 173 height 41
click at [907, 390] on div "4006707037" at bounding box center [954, 384] width 173 height 41
click at [248, 252] on div "✕" at bounding box center [252, 249] width 15 height 15
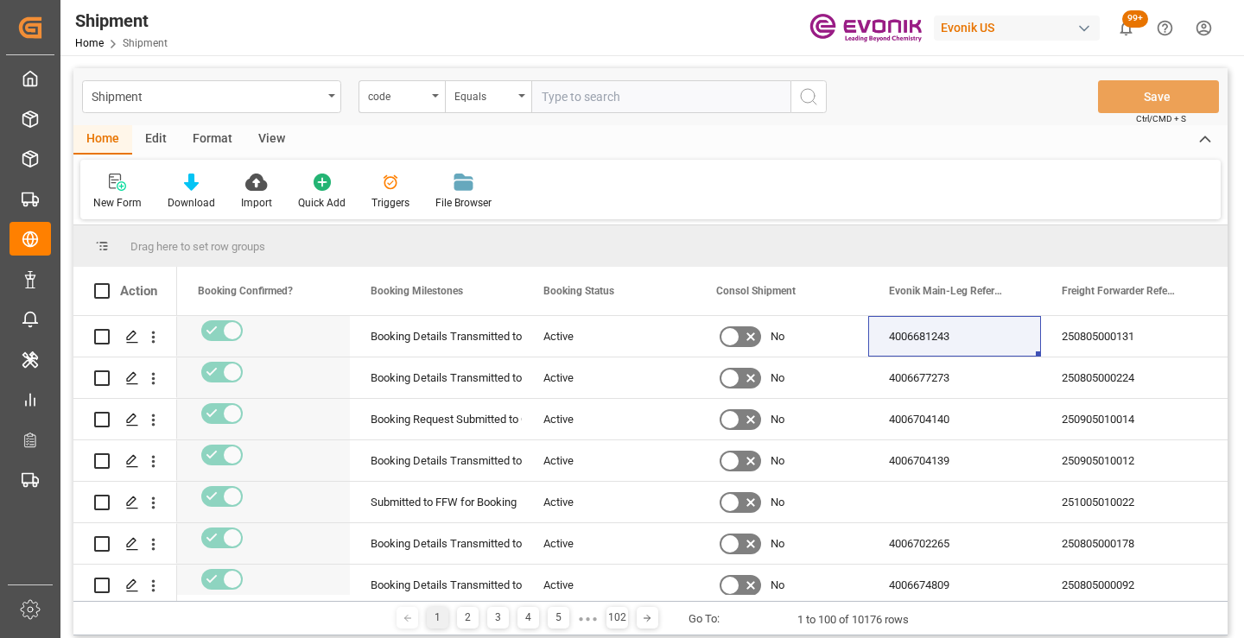
click at [663, 104] on input "text" at bounding box center [660, 96] width 259 height 33
paste input "0b23931011db"
type input "0b23931011db"
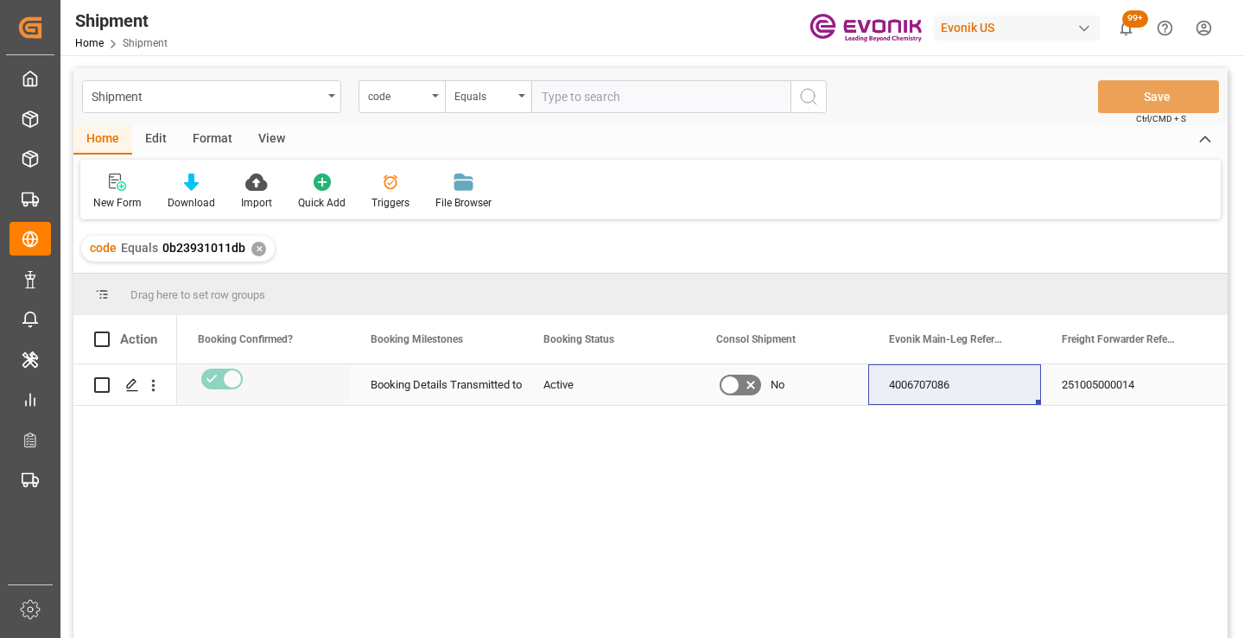
click at [1103, 390] on div "251005000014" at bounding box center [1127, 384] width 173 height 41
click at [257, 248] on div "✕" at bounding box center [258, 249] width 15 height 15
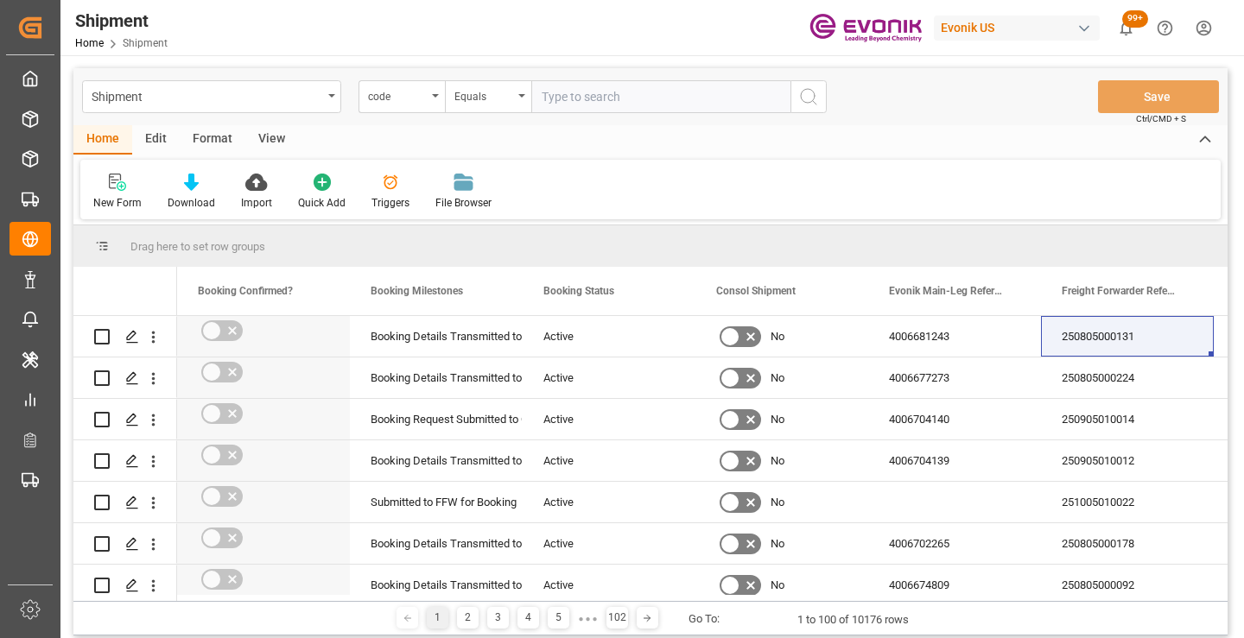
click at [606, 105] on input "text" at bounding box center [660, 96] width 259 height 33
paste input "9a00f40280c3"
type input "9a00f40280c3"
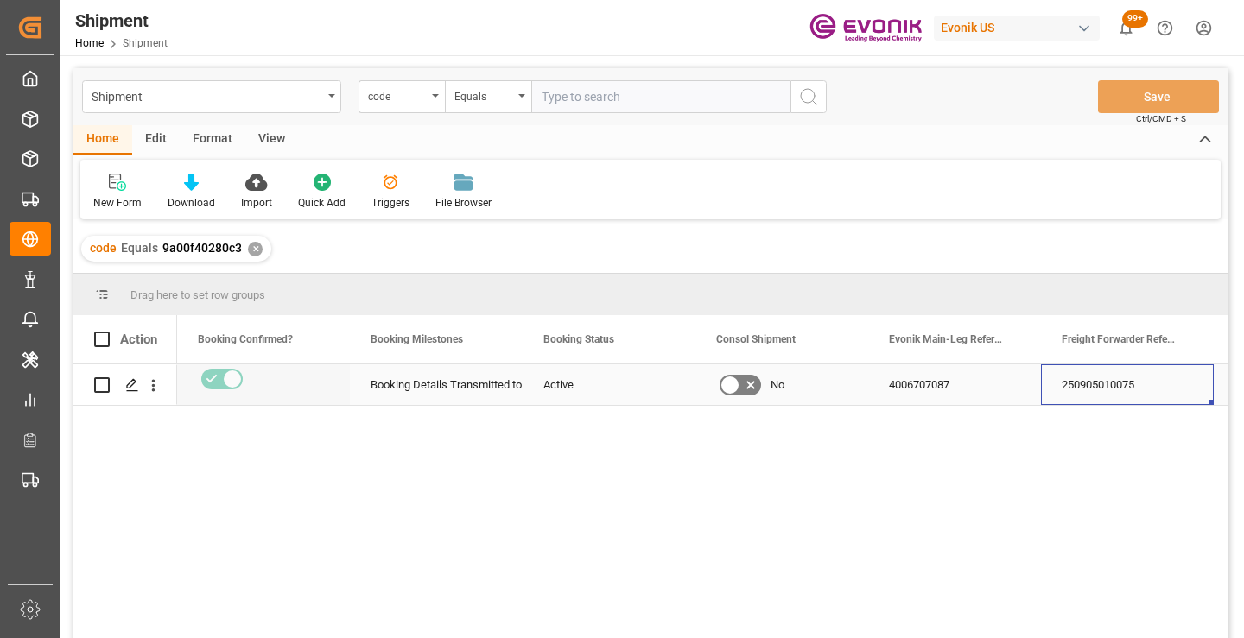
click at [1117, 389] on div "250905010075" at bounding box center [1127, 384] width 173 height 41
click at [256, 250] on div "✕" at bounding box center [255, 249] width 15 height 15
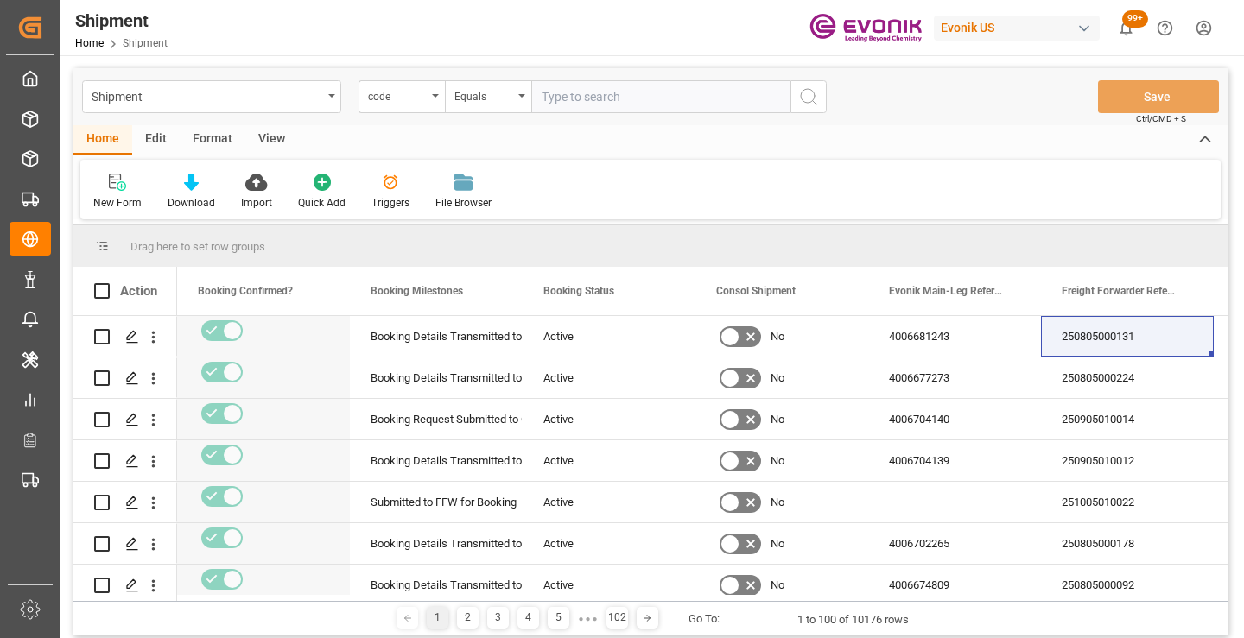
click at [663, 93] on input "text" at bounding box center [660, 96] width 259 height 33
paste input "dd17926db131"
type input "dd17926db131"
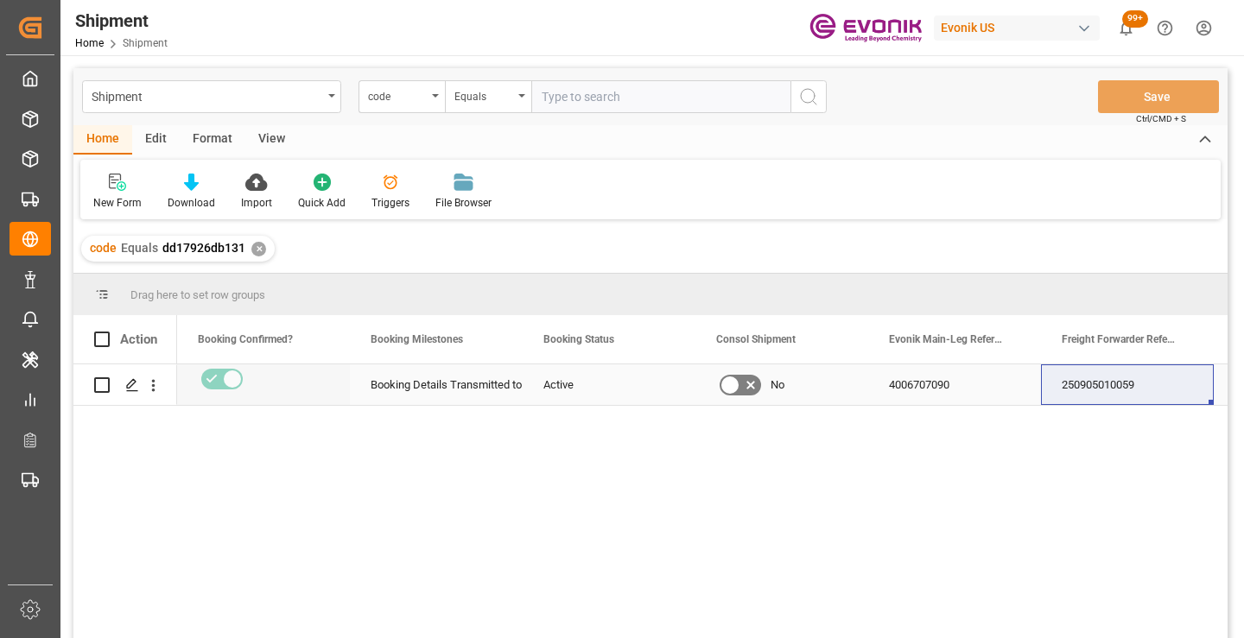
click at [1087, 379] on div "250905010059" at bounding box center [1127, 384] width 173 height 41
click at [259, 248] on div "✕" at bounding box center [258, 249] width 15 height 15
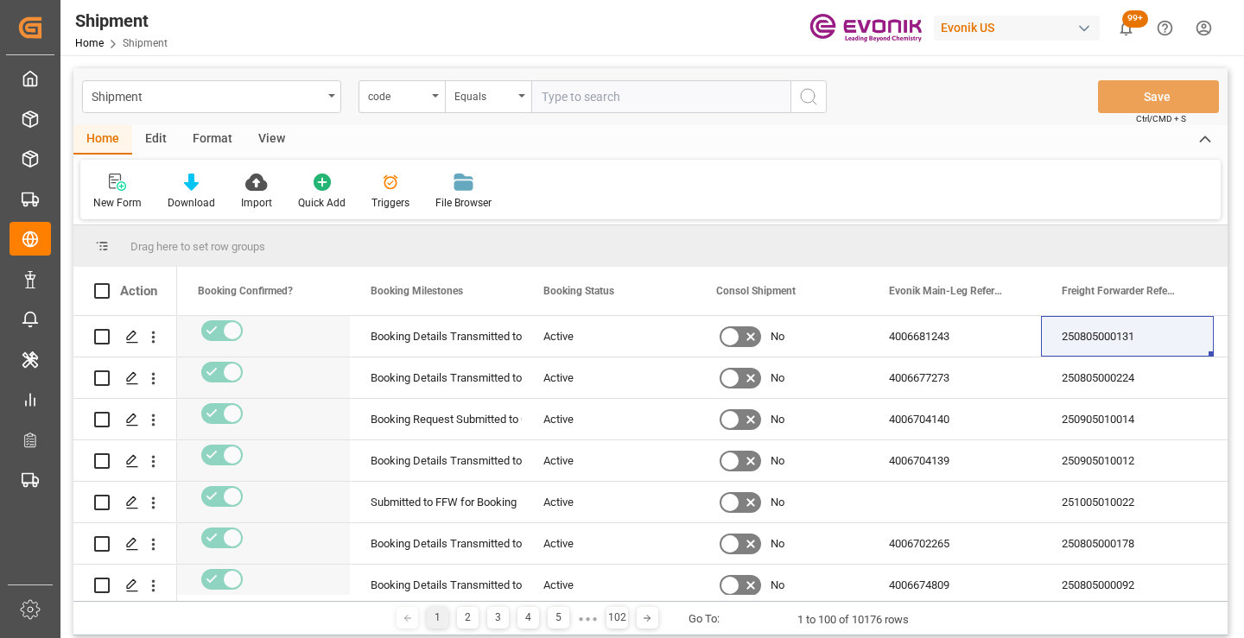
click at [620, 105] on input "text" at bounding box center [660, 96] width 259 height 33
paste input "9d2bbaa7b399"
type input "9d2bbaa7b399"
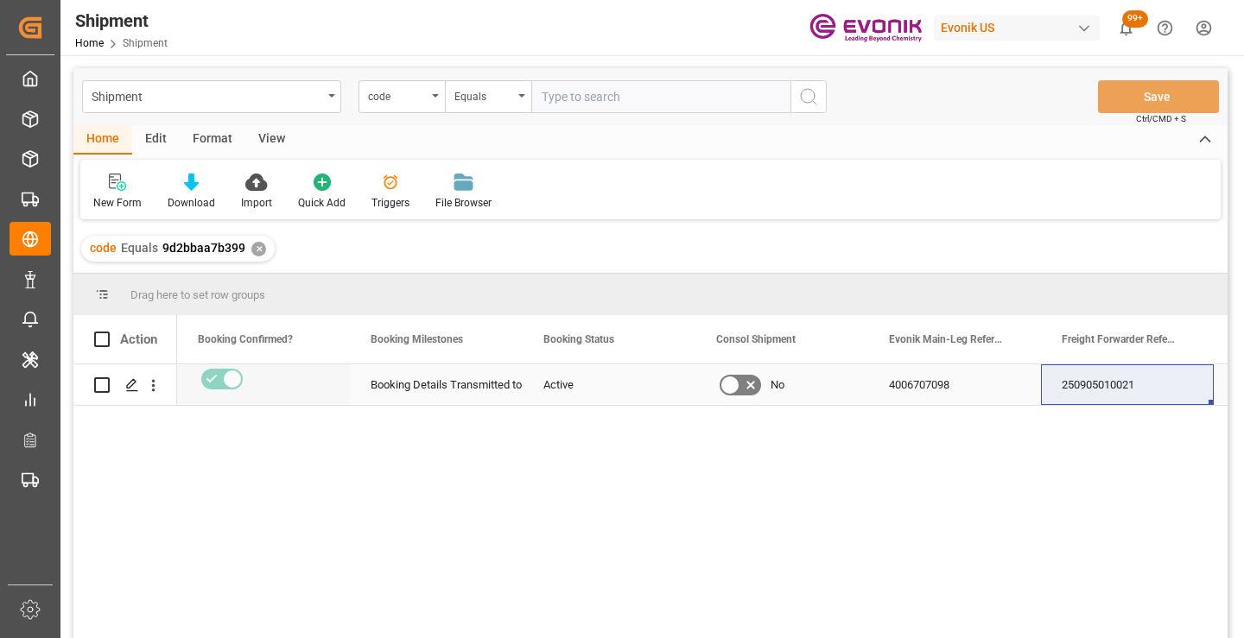
click at [1087, 398] on div "250905010021" at bounding box center [1127, 384] width 173 height 41
click at [254, 244] on div "✕" at bounding box center [258, 249] width 15 height 15
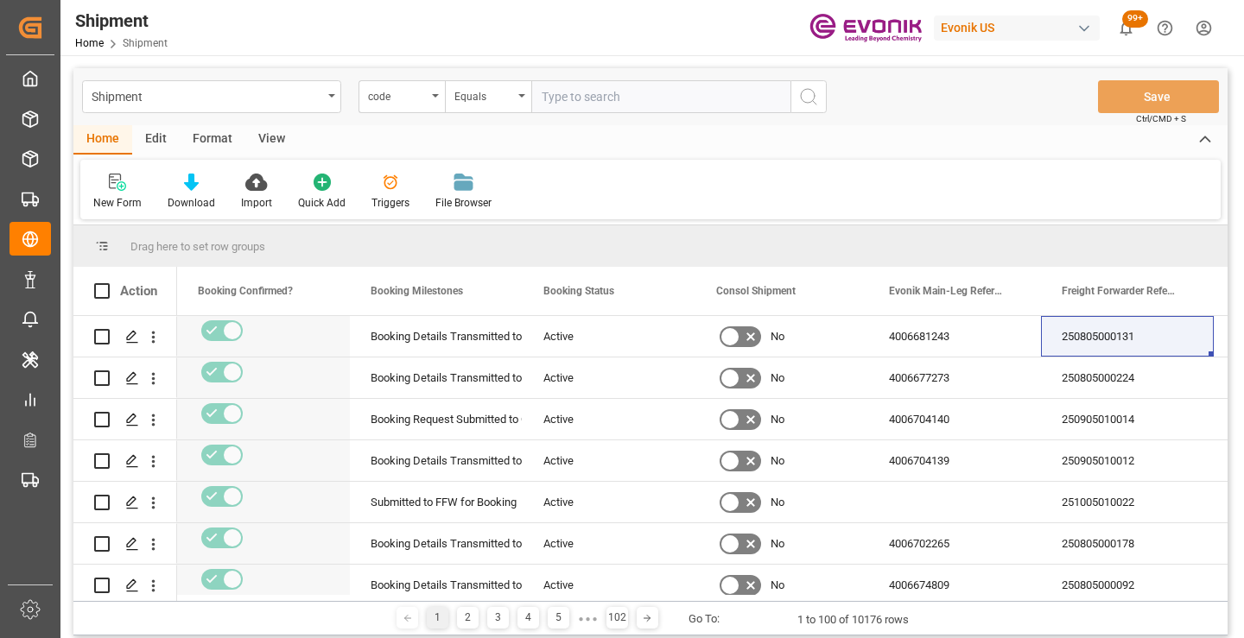
click at [639, 99] on input "text" at bounding box center [660, 96] width 259 height 33
paste input "982f9279e6ba"
type input "982f9279e6ba"
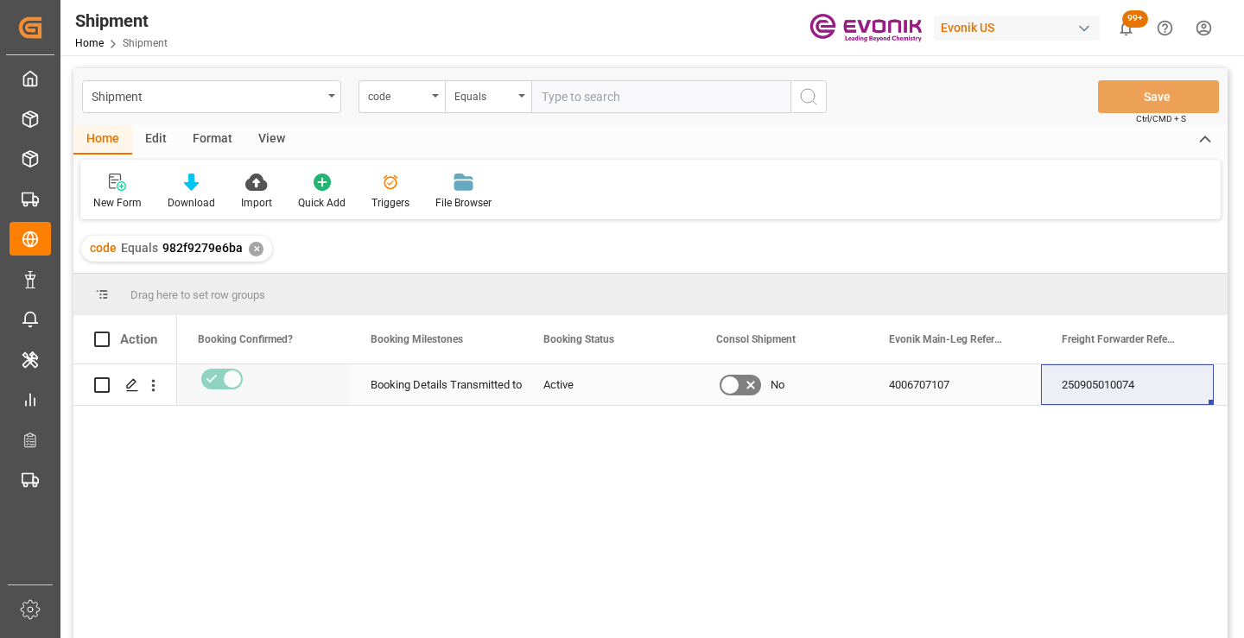
click at [1148, 384] on div "250905010074" at bounding box center [1127, 384] width 173 height 41
click at [251, 243] on div "✕" at bounding box center [256, 249] width 15 height 15
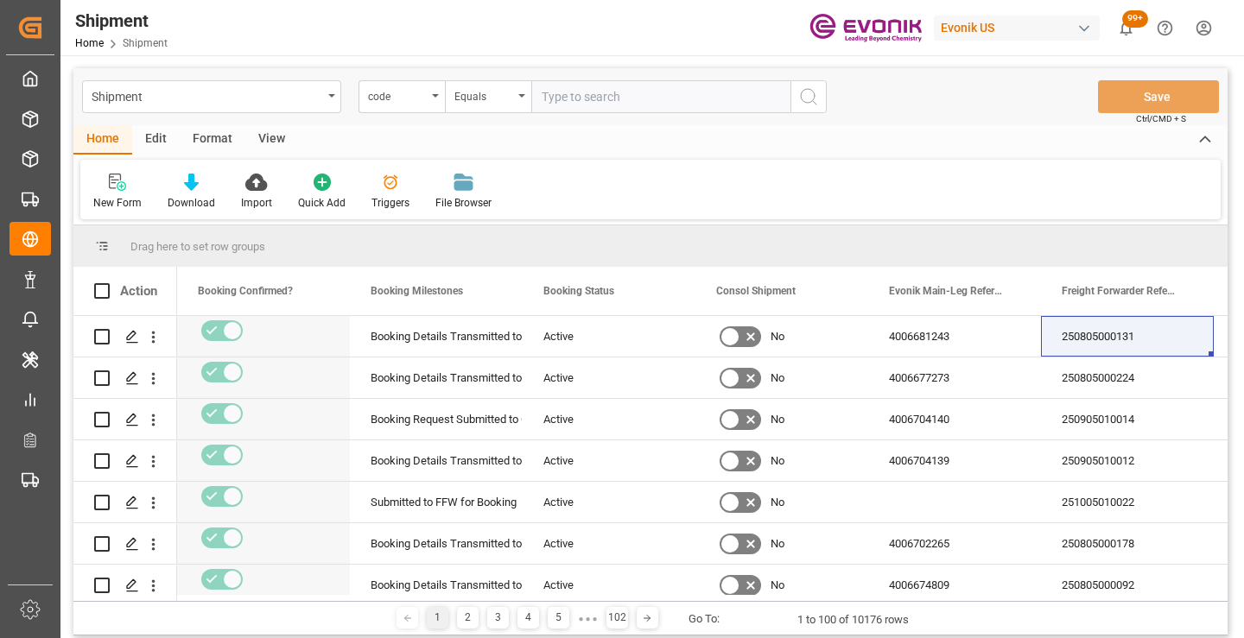
click at [643, 96] on input "text" at bounding box center [660, 96] width 259 height 33
paste input "8f79159fec06"
type input "8f79159fec06"
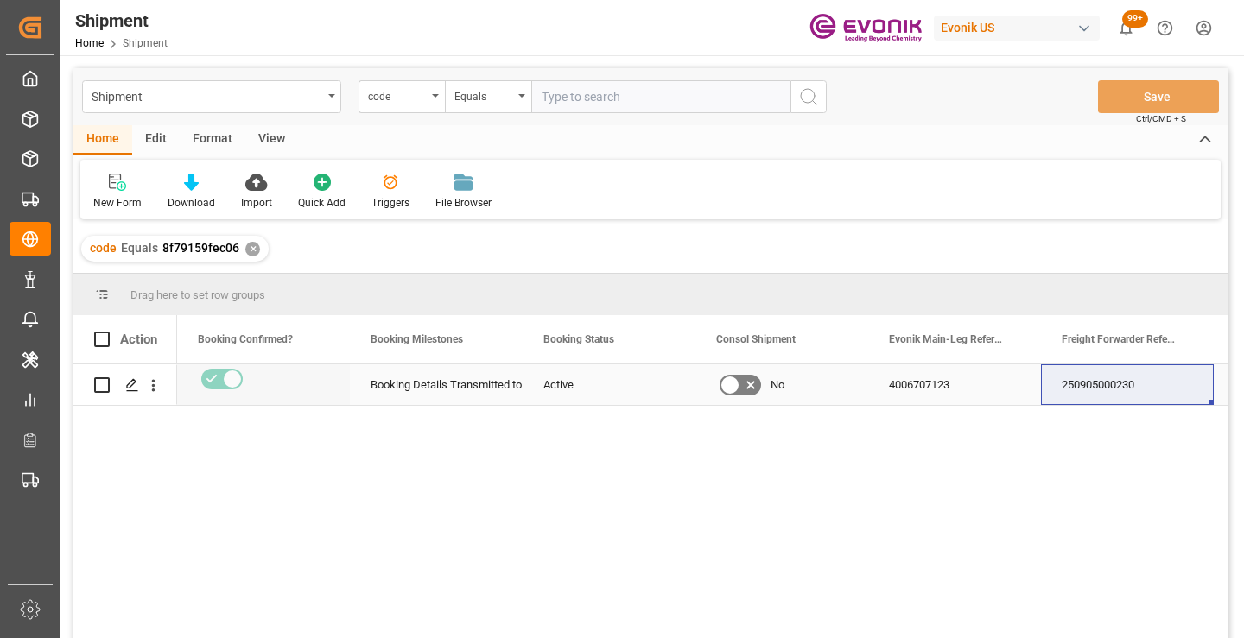
click at [1107, 395] on div "250905000230" at bounding box center [1127, 384] width 173 height 41
click at [906, 395] on div "4006707123" at bounding box center [954, 384] width 173 height 41
click at [250, 252] on div "✕" at bounding box center [252, 249] width 15 height 15
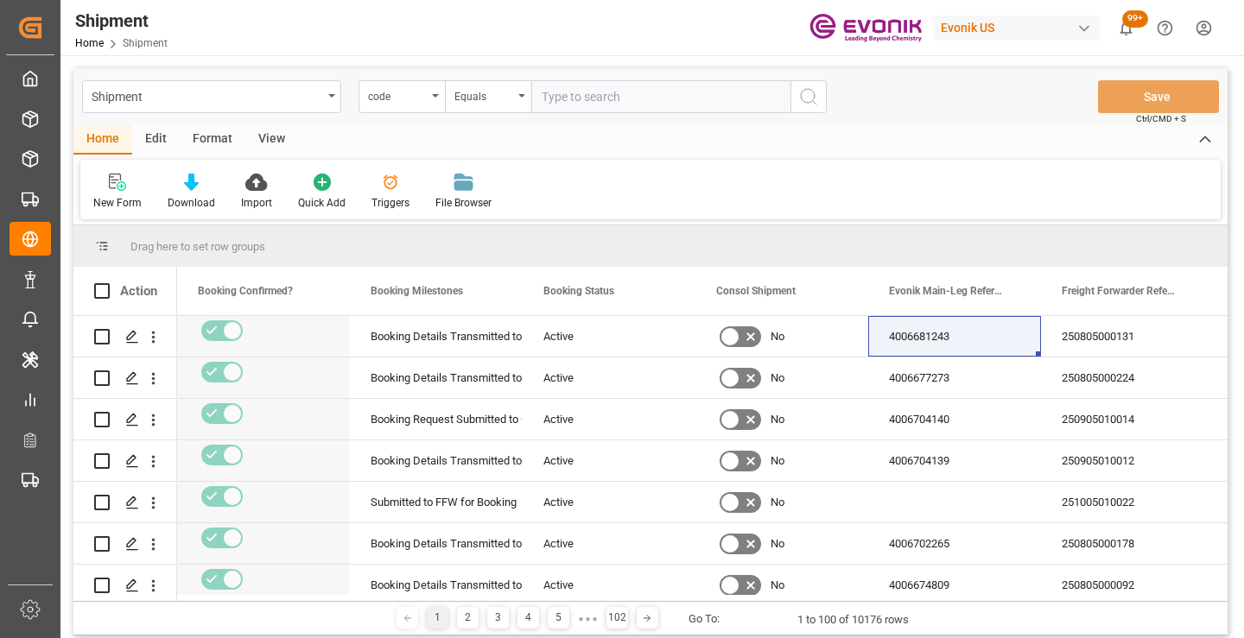
click at [625, 97] on input "text" at bounding box center [660, 96] width 259 height 33
paste input "5e52caa51b1b"
type input "5e52caa51b1b"
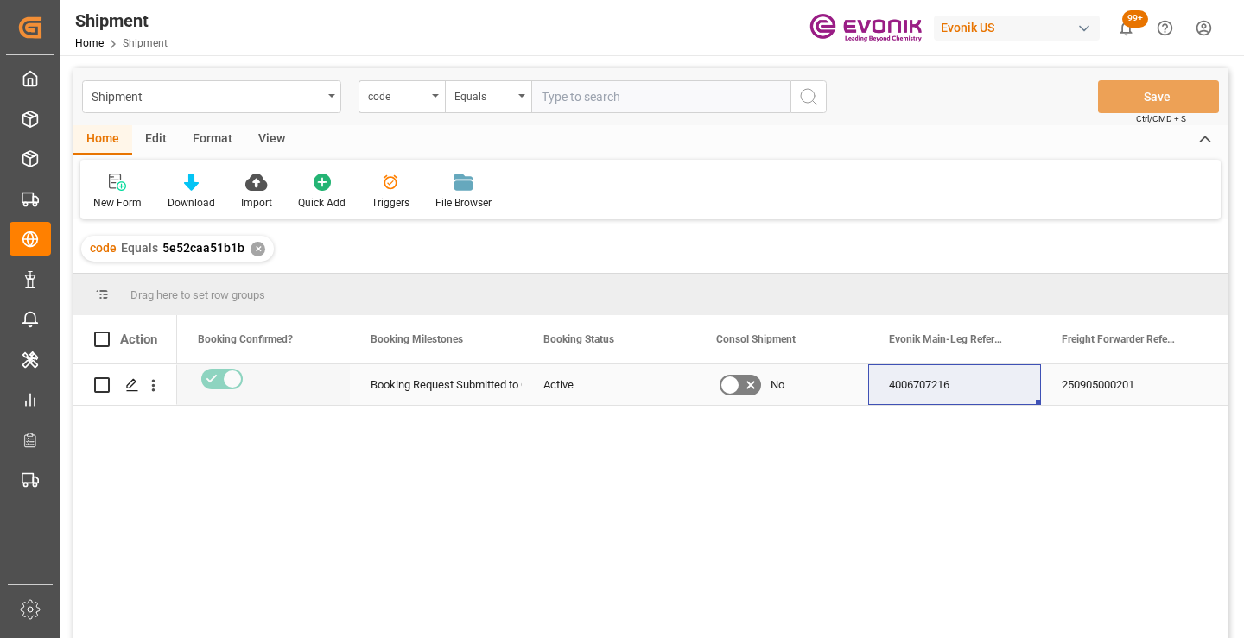
click at [1112, 390] on div "250905000201" at bounding box center [1127, 384] width 173 height 41
click at [256, 248] on div "✕" at bounding box center [257, 249] width 15 height 15
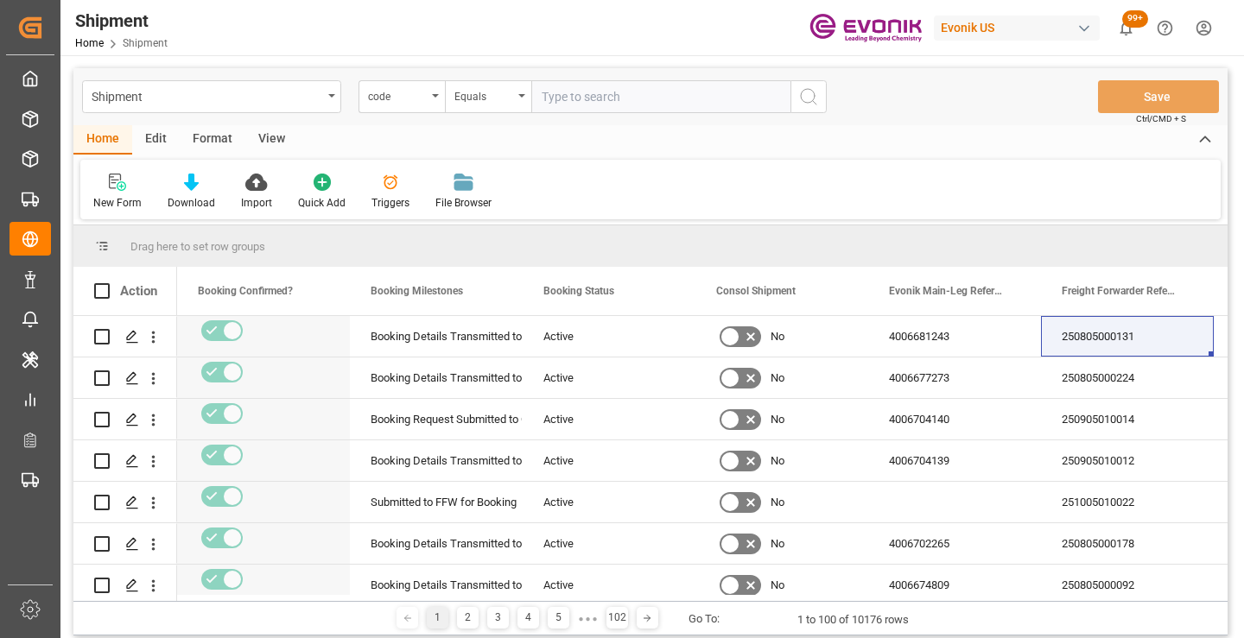
click at [634, 100] on input "text" at bounding box center [660, 96] width 259 height 33
paste input "e89f95c72aa7"
type input "e89f95c72aa7"
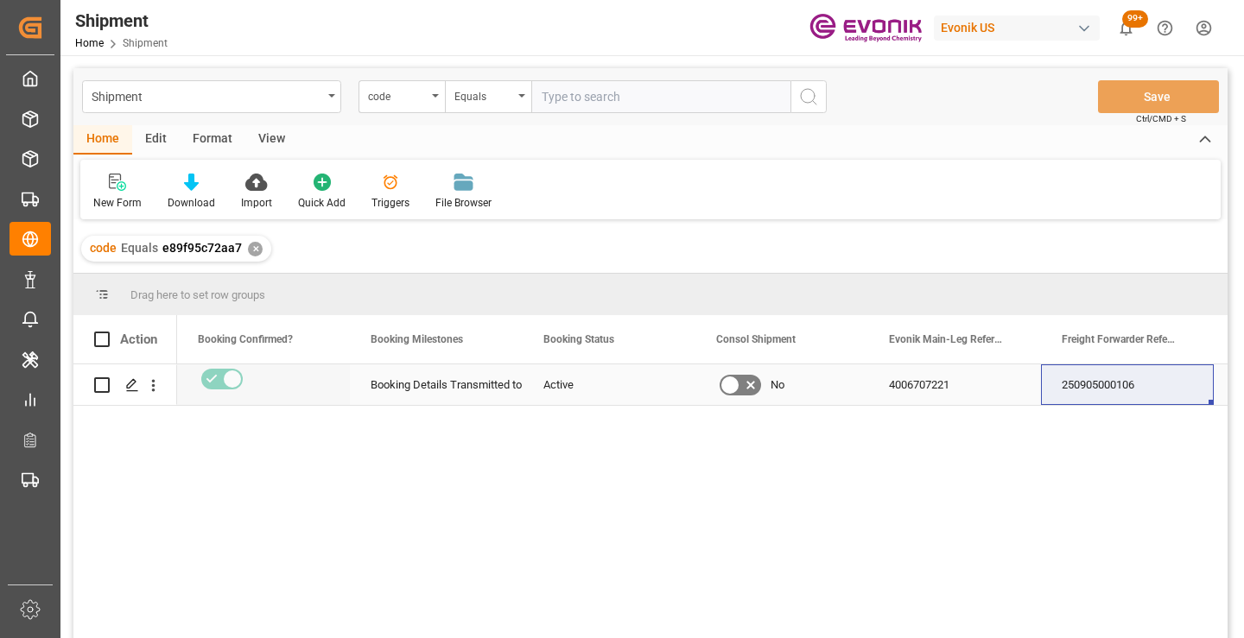
click at [1098, 384] on div "250905000106" at bounding box center [1127, 384] width 173 height 41
click at [254, 250] on div "✕" at bounding box center [255, 249] width 15 height 15
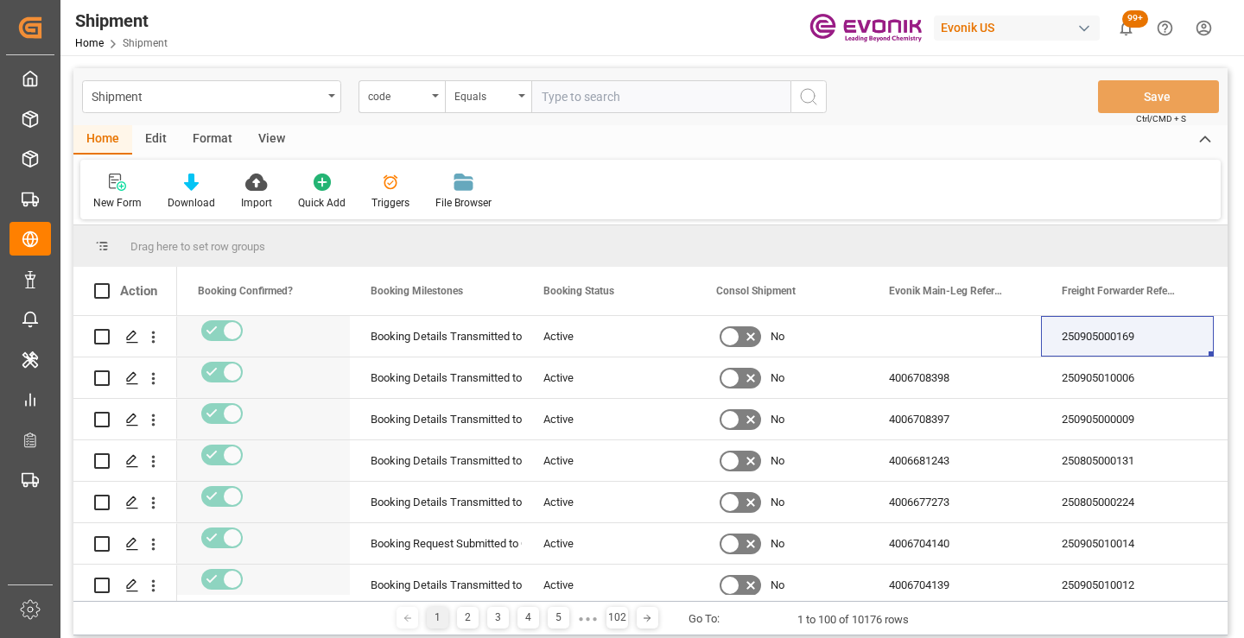
click at [715, 91] on input "text" at bounding box center [660, 96] width 259 height 33
paste input "e89f95c72aa7"
type input "e89f95c72aa7"
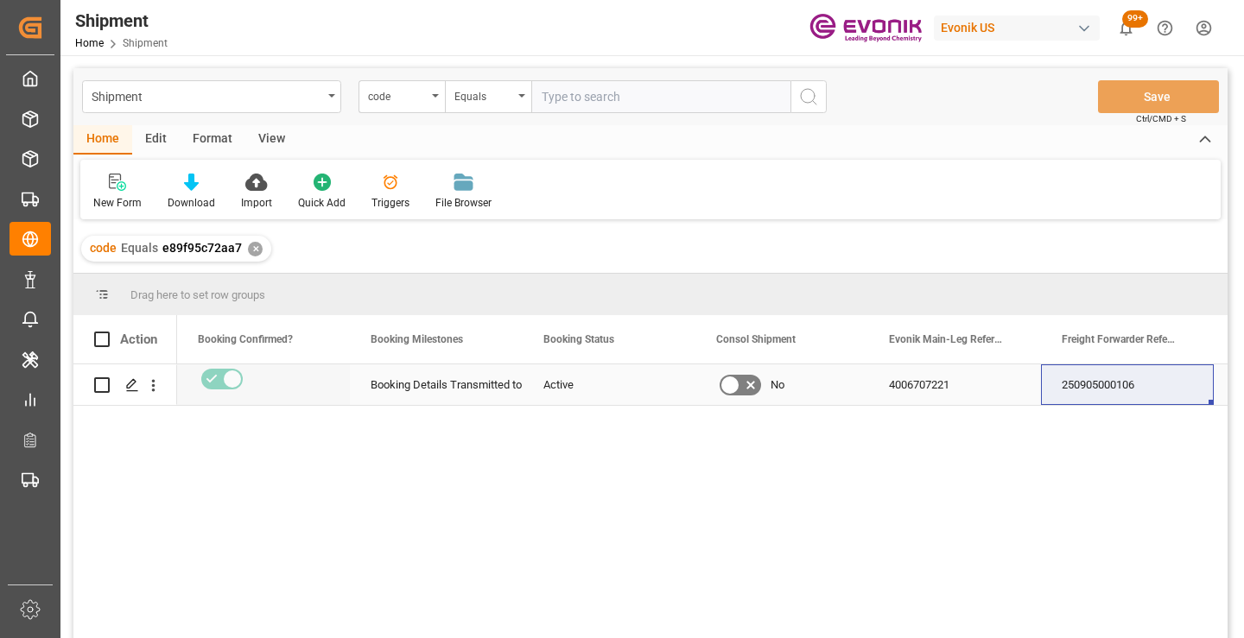
click at [1097, 379] on div "250905000106" at bounding box center [1127, 384] width 173 height 41
click at [257, 248] on div "✕" at bounding box center [255, 249] width 15 height 15
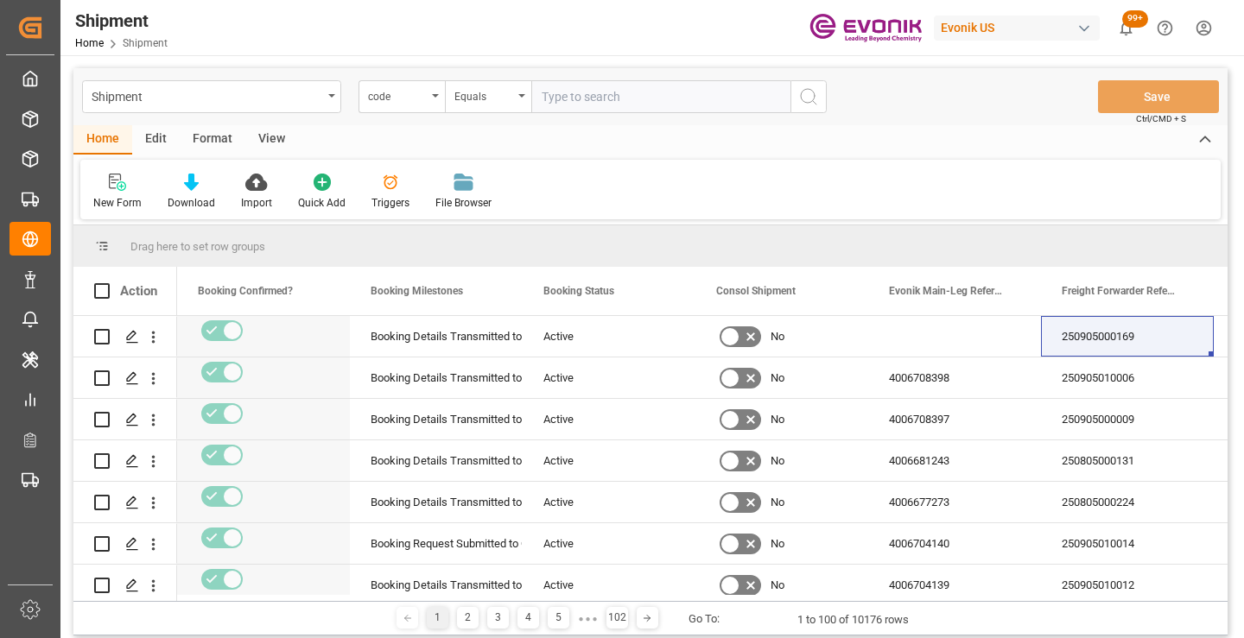
click at [251, 253] on div "Drag here to set row groups" at bounding box center [650, 245] width 1154 height 41
click at [624, 90] on input "text" at bounding box center [660, 96] width 259 height 33
paste input "a4c458b2e3e6"
type input "a4c458b2e3e6"
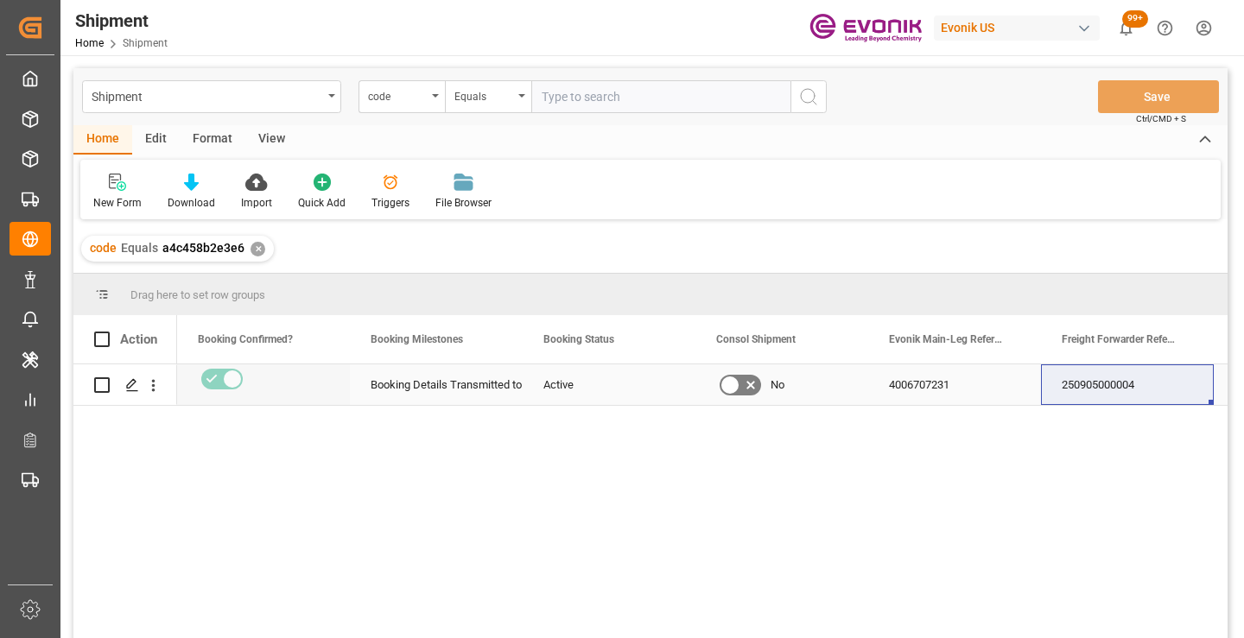
click at [1106, 386] on div "250905000004" at bounding box center [1127, 384] width 173 height 41
click at [255, 247] on div "✕" at bounding box center [257, 249] width 15 height 15
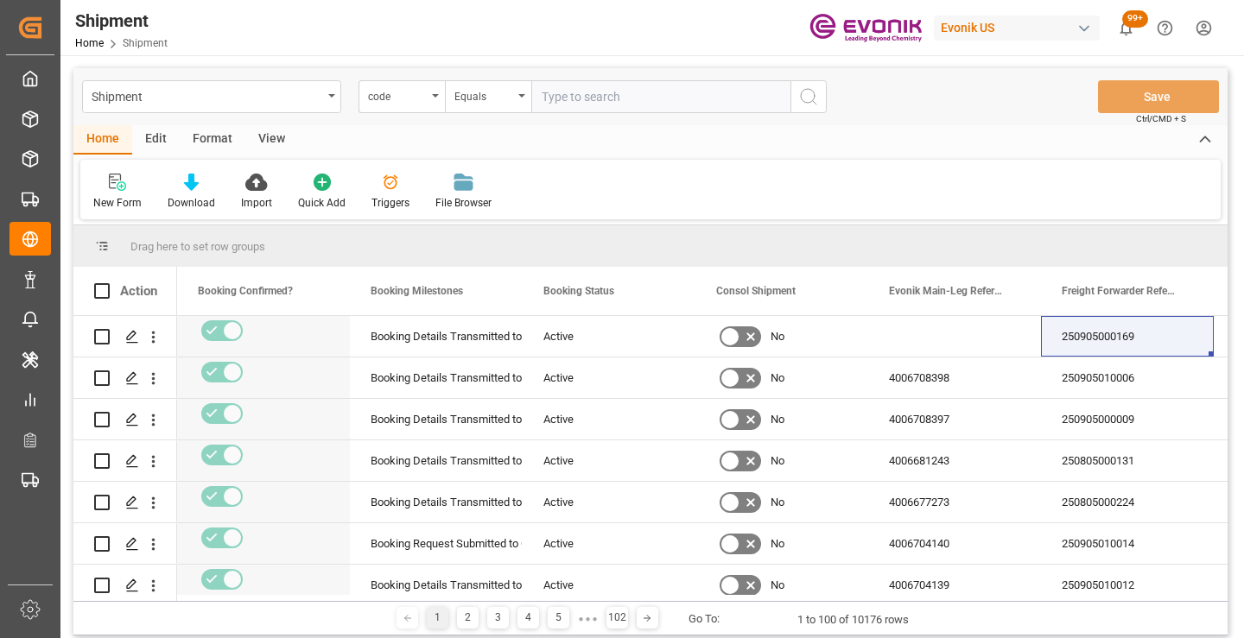
click at [614, 103] on input "text" at bounding box center [660, 96] width 259 height 33
paste input "8f0e752ba726"
type input "8f0e752ba726"
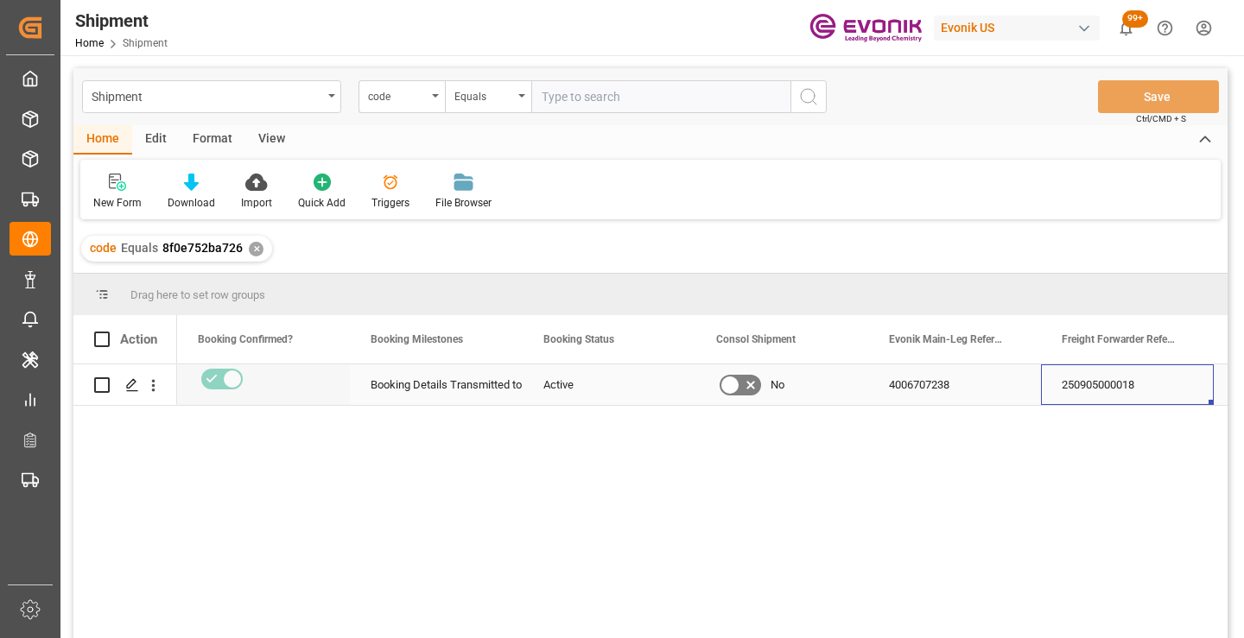
click at [1089, 386] on div "250905000018" at bounding box center [1127, 384] width 173 height 41
click at [252, 249] on div "✕" at bounding box center [256, 249] width 15 height 15
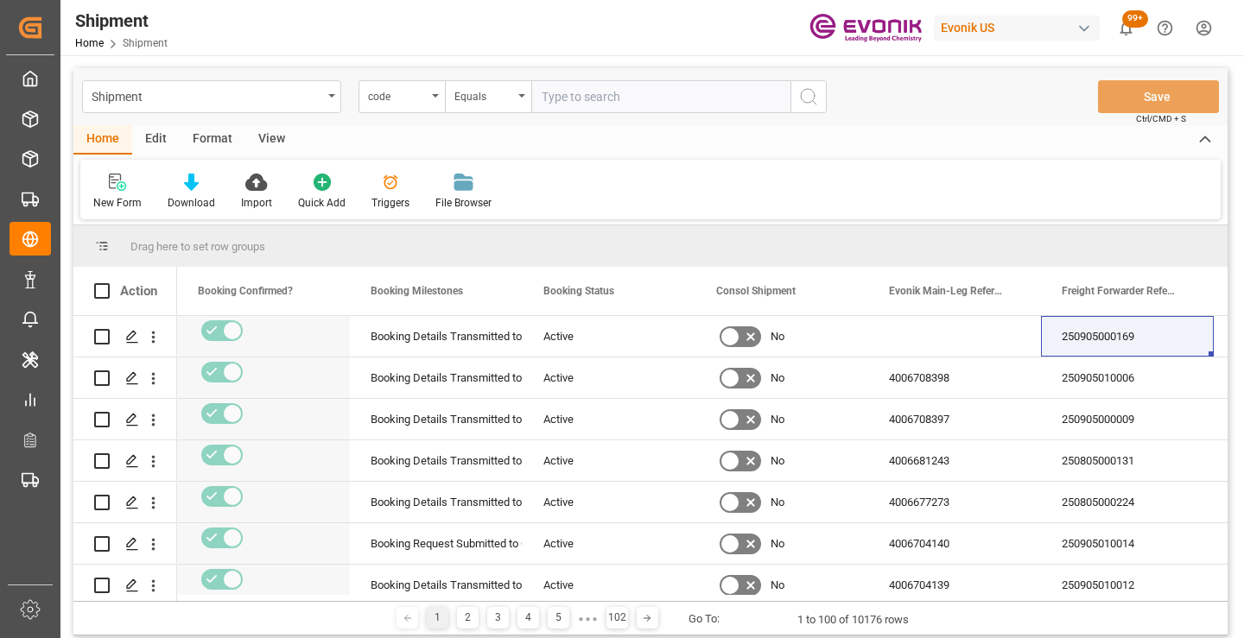
click at [623, 99] on input "text" at bounding box center [660, 96] width 259 height 33
paste input "bb9fd7d399ba"
type input "bb9fd7d399ba"
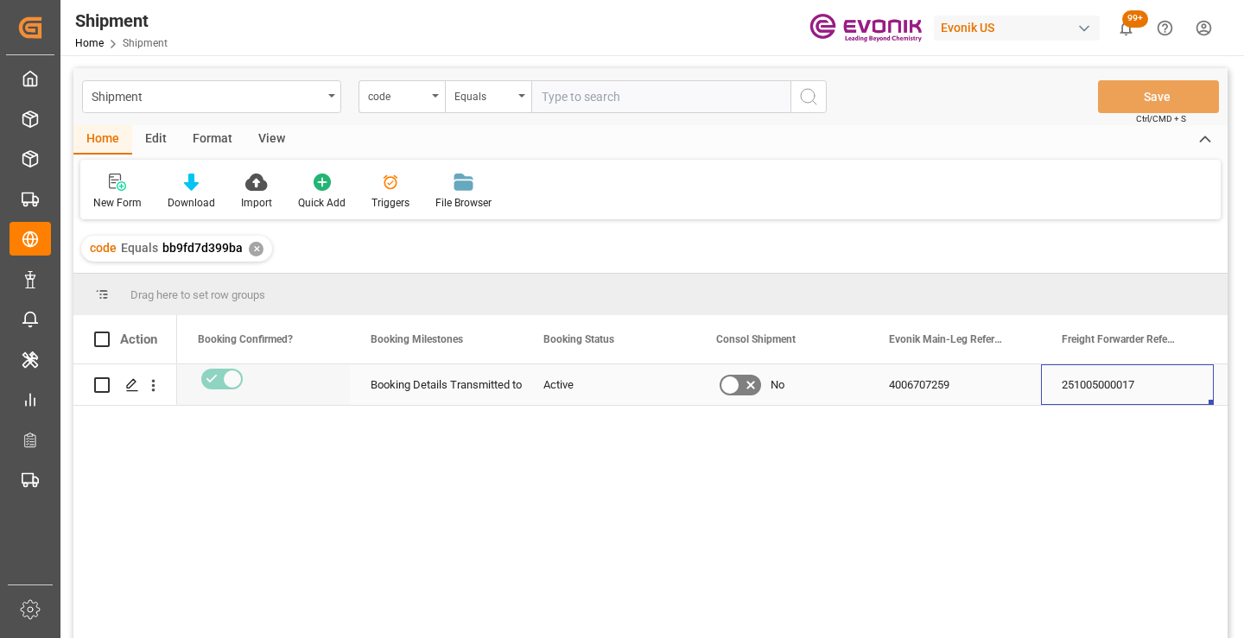
click at [1104, 385] on div "251005000017" at bounding box center [1127, 384] width 173 height 41
click at [251, 254] on div "✕" at bounding box center [256, 249] width 15 height 15
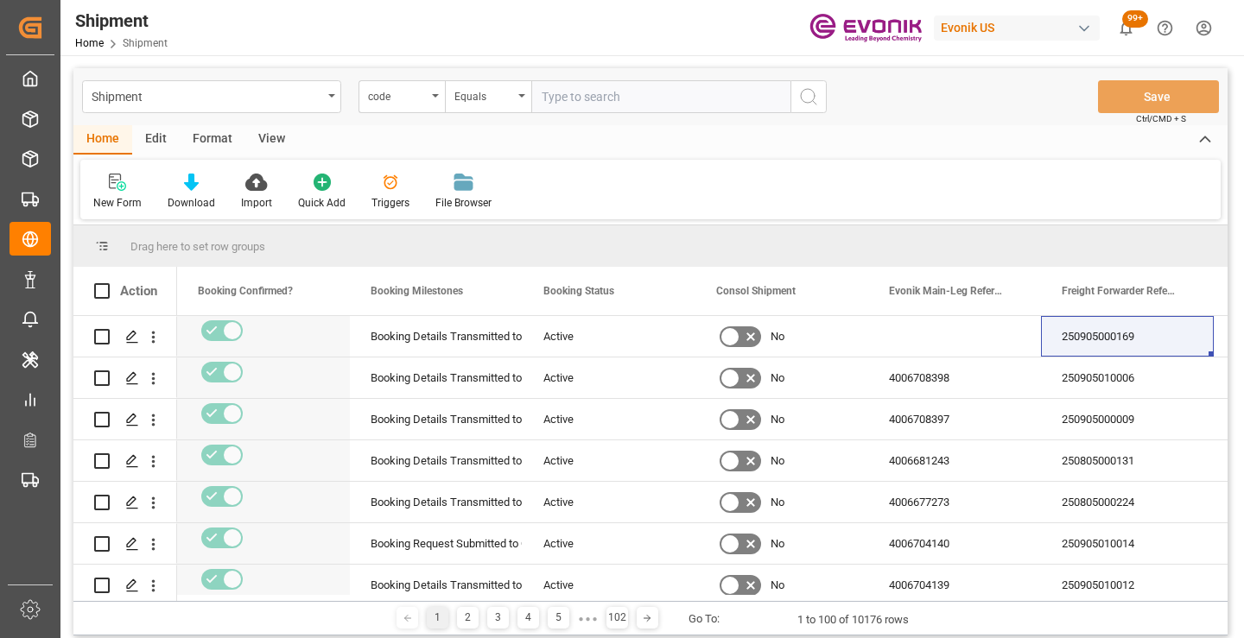
click at [657, 103] on input "text" at bounding box center [660, 96] width 259 height 33
paste input "3dd427fcf994"
type input "3dd427fcf994"
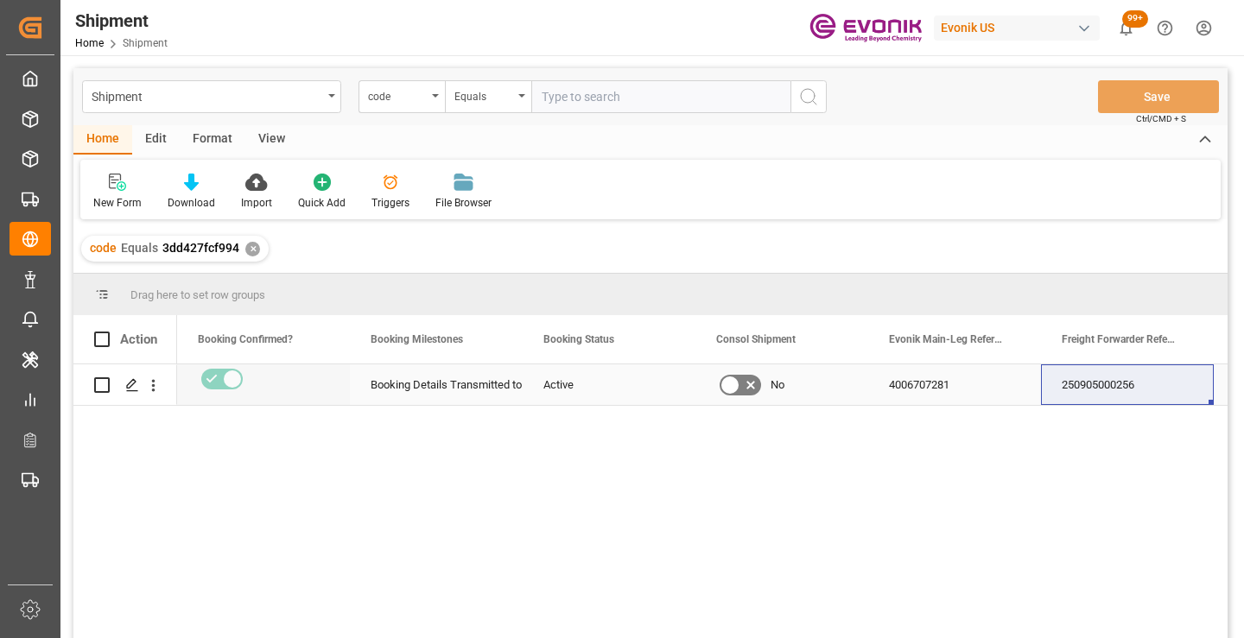
click at [1103, 380] on div "250905000256" at bounding box center [1127, 384] width 173 height 41
click at [250, 249] on div "✕" at bounding box center [252, 249] width 15 height 15
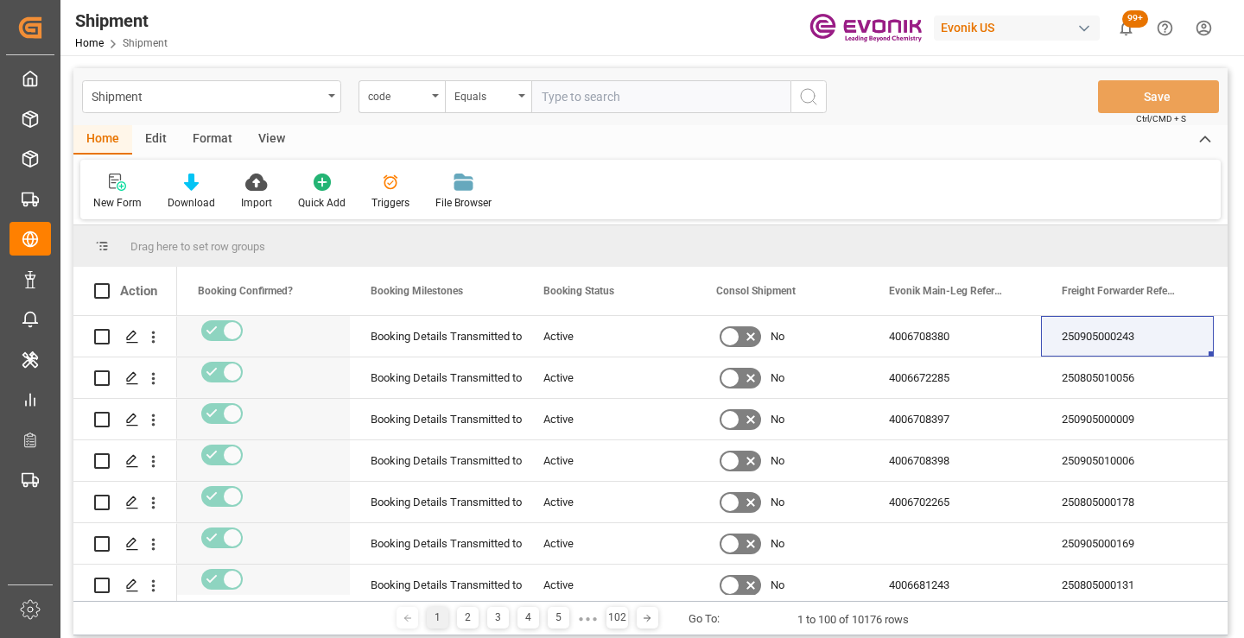
click at [625, 99] on input "text" at bounding box center [660, 96] width 259 height 33
paste input "c12c8ab0ae52"
type input "c12c8ab0ae52"
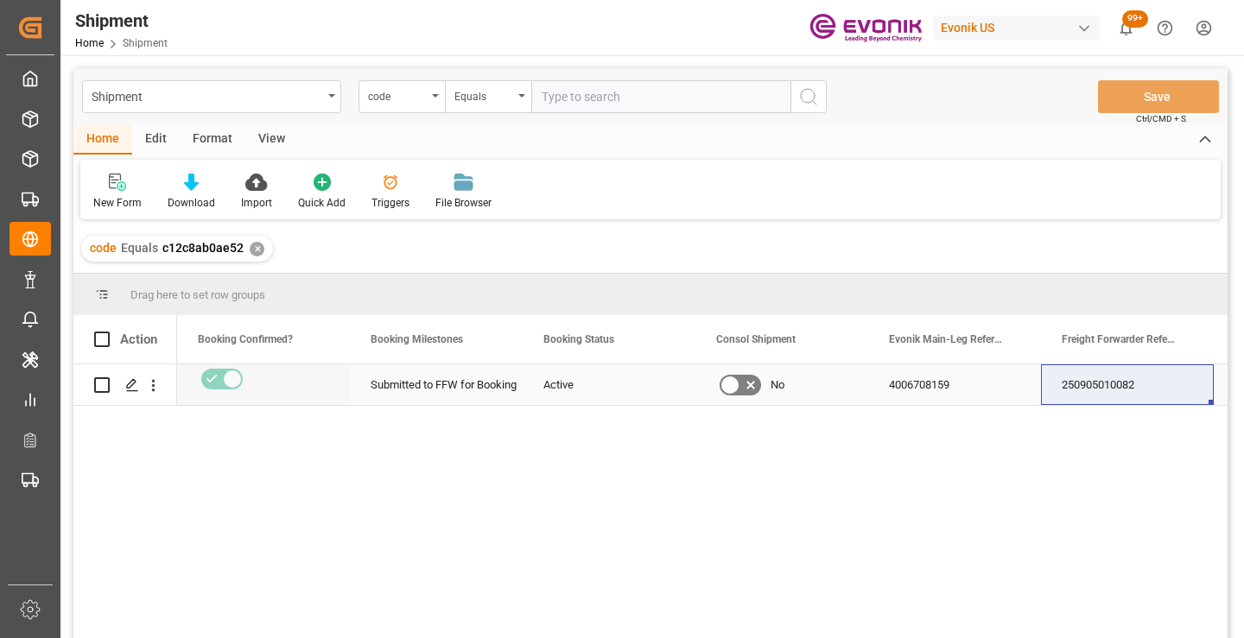
click at [1112, 390] on div "250905010082" at bounding box center [1127, 384] width 173 height 41
click at [257, 240] on div "code Equals c12c8ab0ae52 ✕" at bounding box center [177, 249] width 192 height 26
click at [257, 246] on div "✕" at bounding box center [257, 249] width 15 height 15
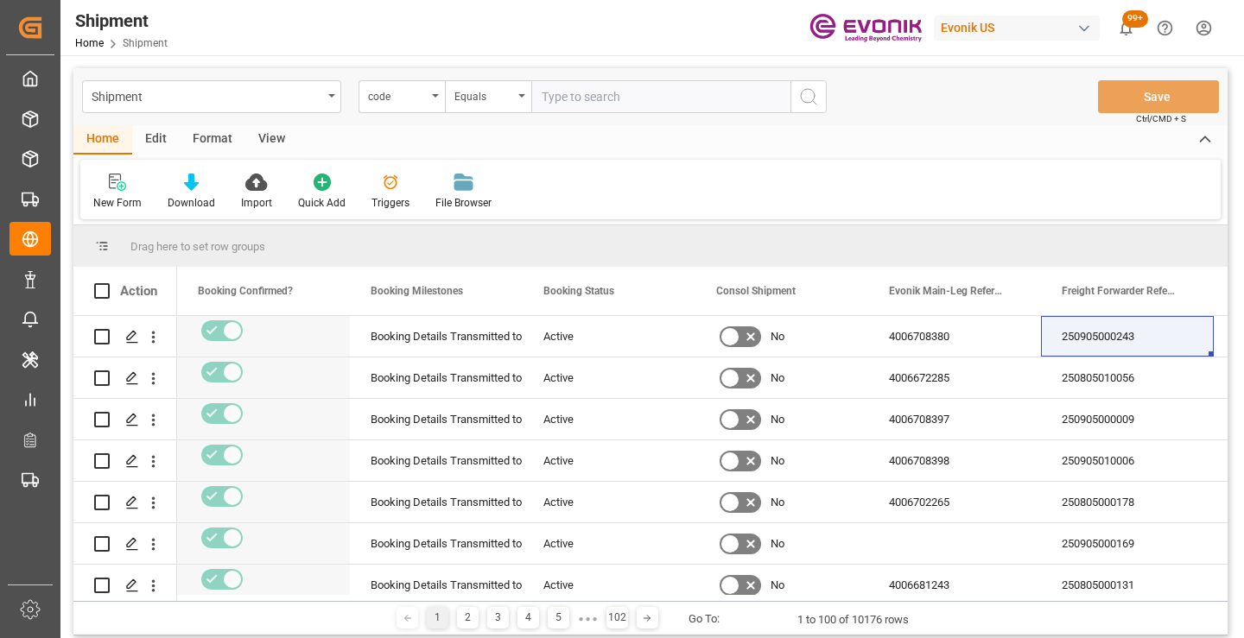
click at [656, 92] on input "text" at bounding box center [660, 96] width 259 height 33
paste input "c46c03592a03"
type input "c46c03592a03"
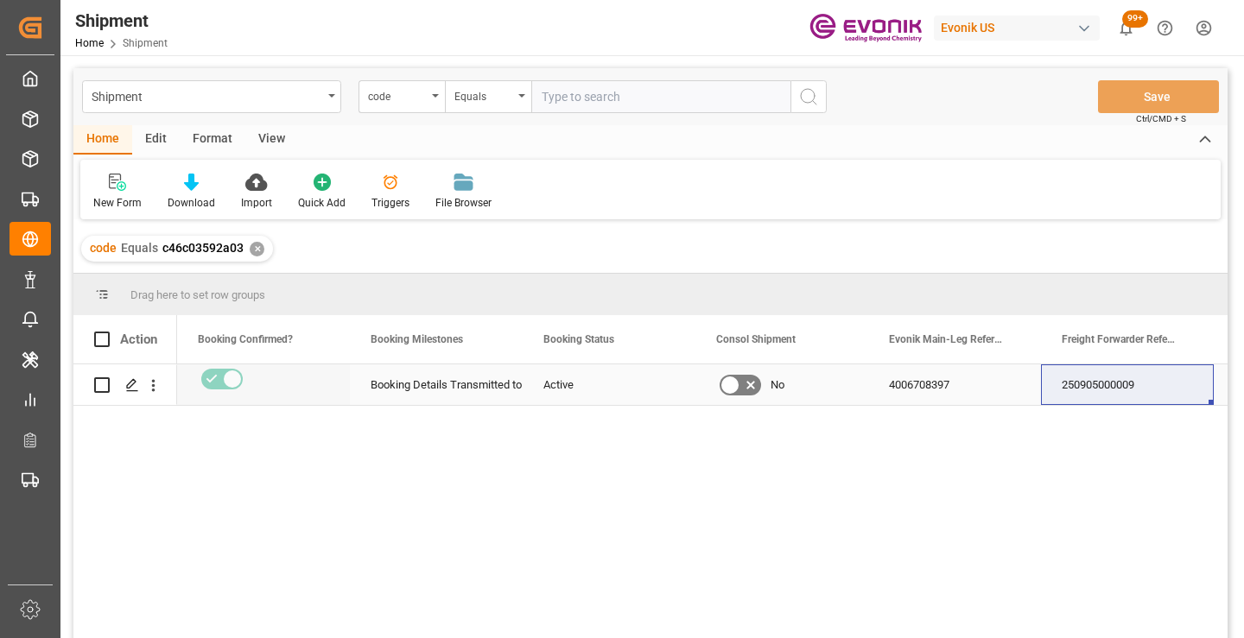
click at [1108, 387] on div "250905000009" at bounding box center [1127, 384] width 173 height 41
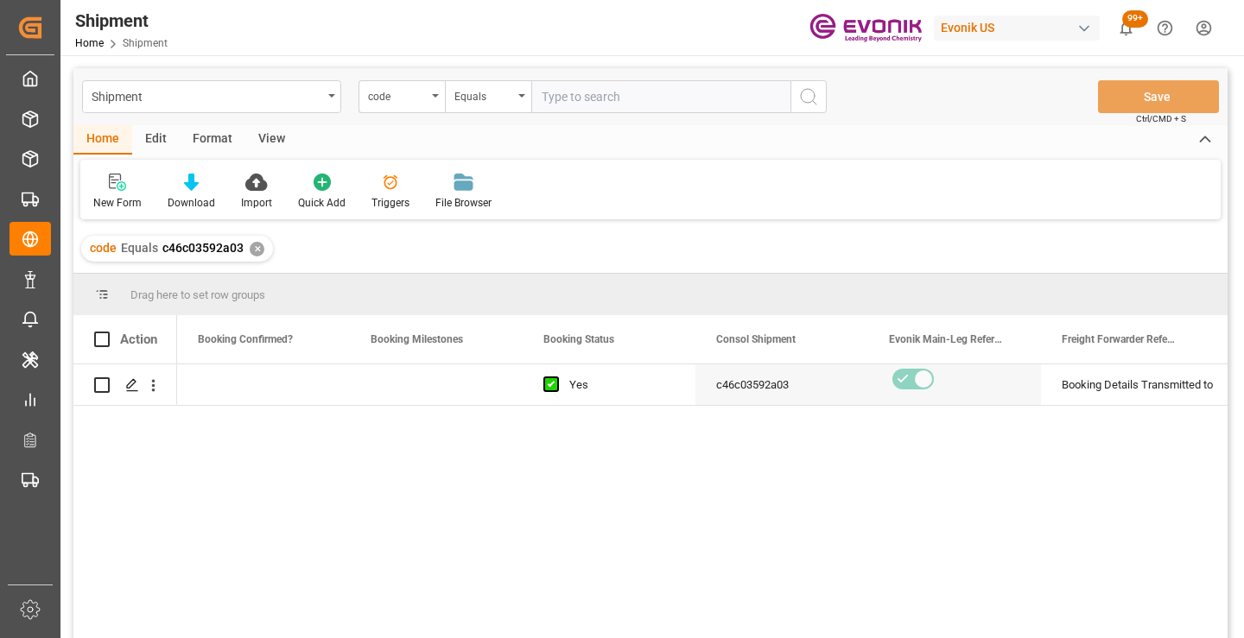
scroll to position [0, 691]
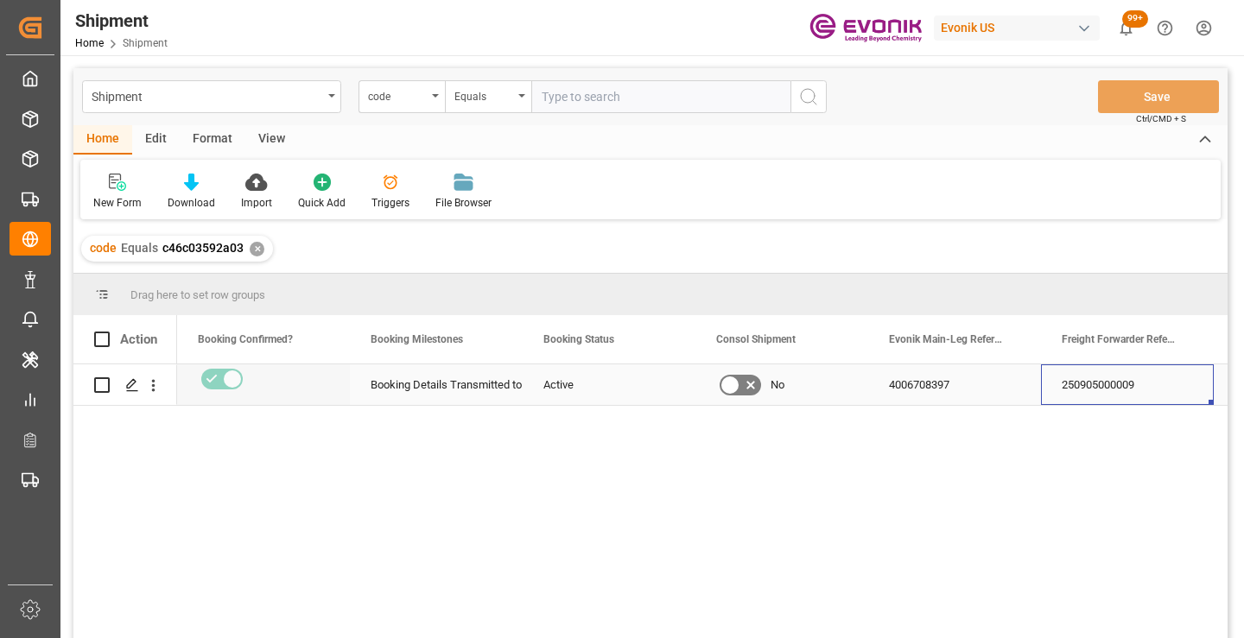
click at [935, 381] on div "4006708397" at bounding box center [954, 384] width 173 height 41
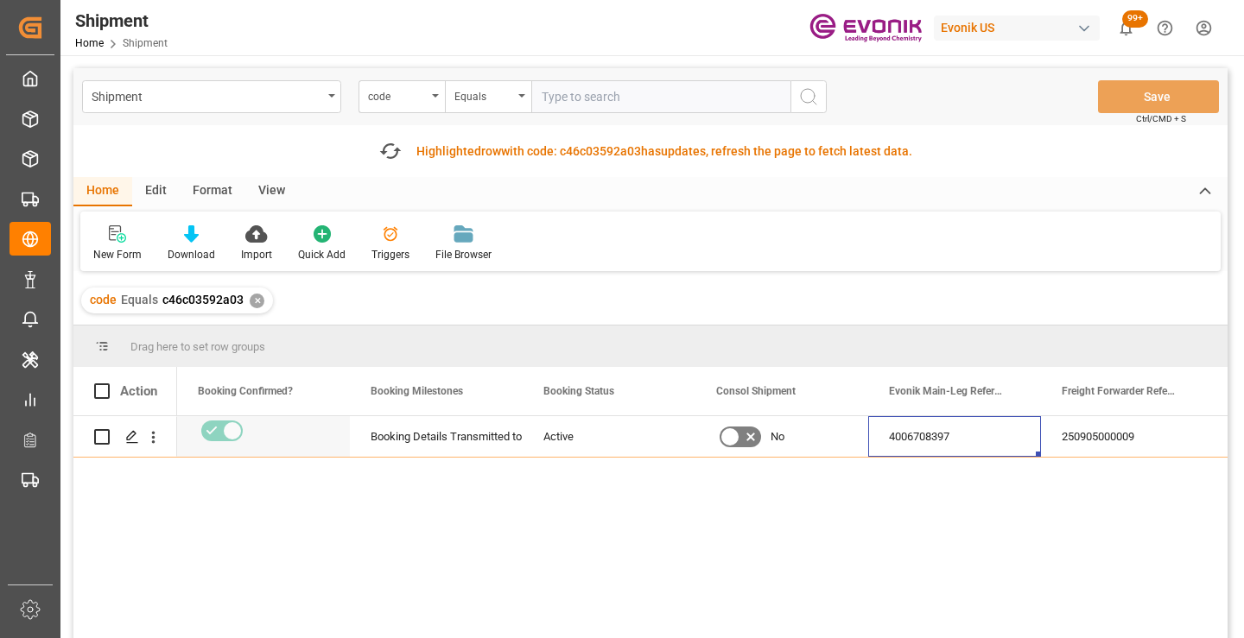
click at [258, 296] on div "✕" at bounding box center [257, 301] width 15 height 15
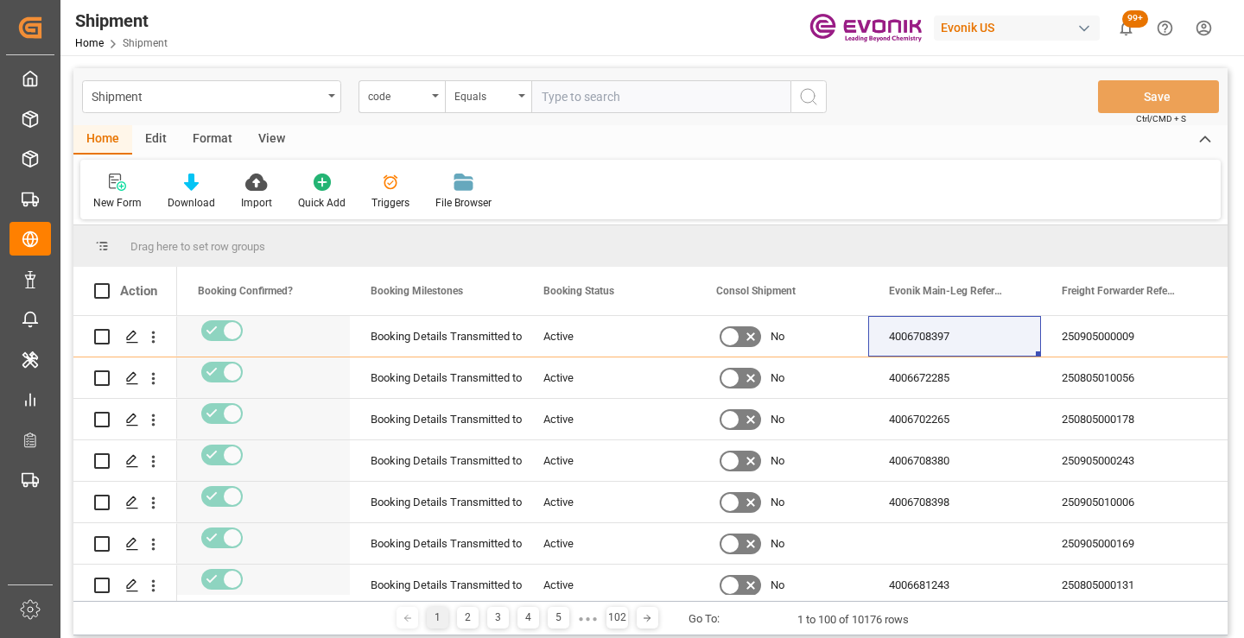
click at [641, 96] on input "text" at bounding box center [660, 96] width 259 height 33
paste input "cf9fa0931471"
type input "cf9fa0931471"
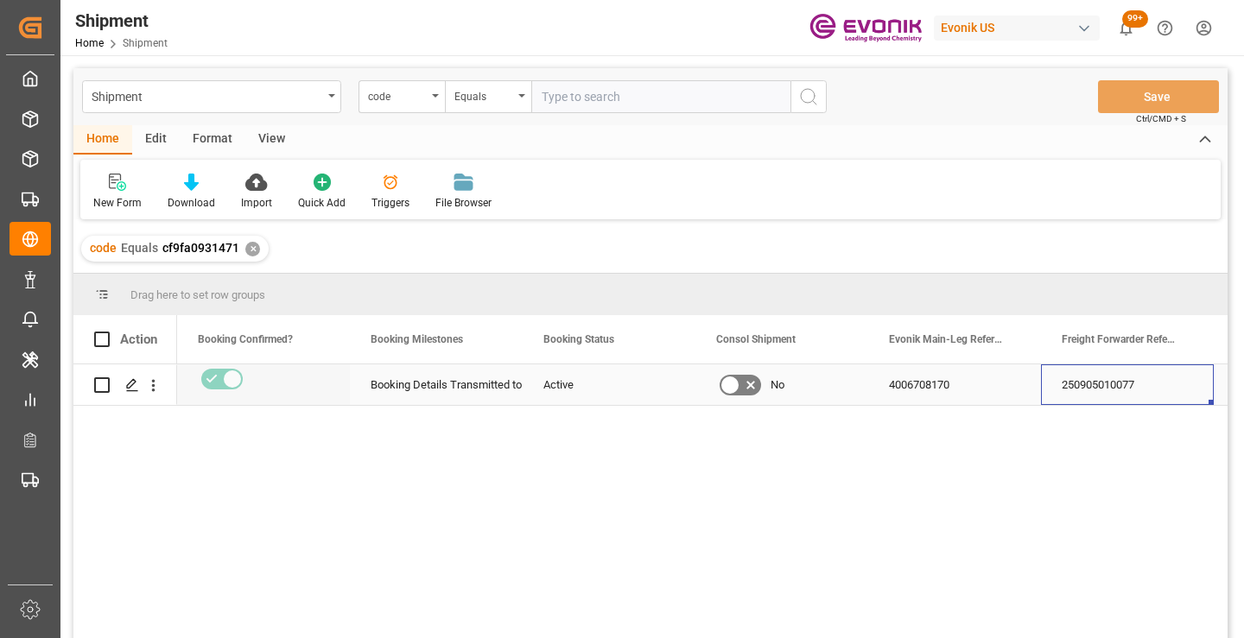
click at [1106, 388] on div "250905010077" at bounding box center [1127, 384] width 173 height 41
click at [1090, 394] on div "250905010077" at bounding box center [1127, 384] width 173 height 41
click at [252, 251] on div "✕" at bounding box center [252, 249] width 15 height 15
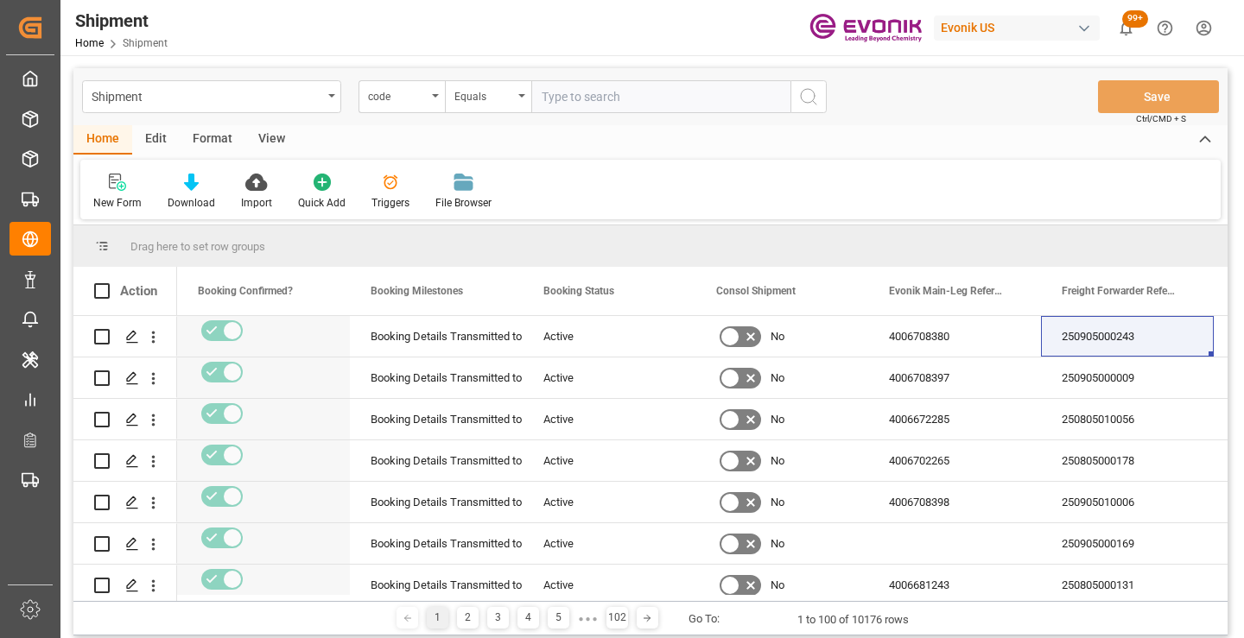
click at [596, 98] on input "text" at bounding box center [660, 96] width 259 height 33
paste input "36ecd6dd3552"
type input "36ecd6dd3552"
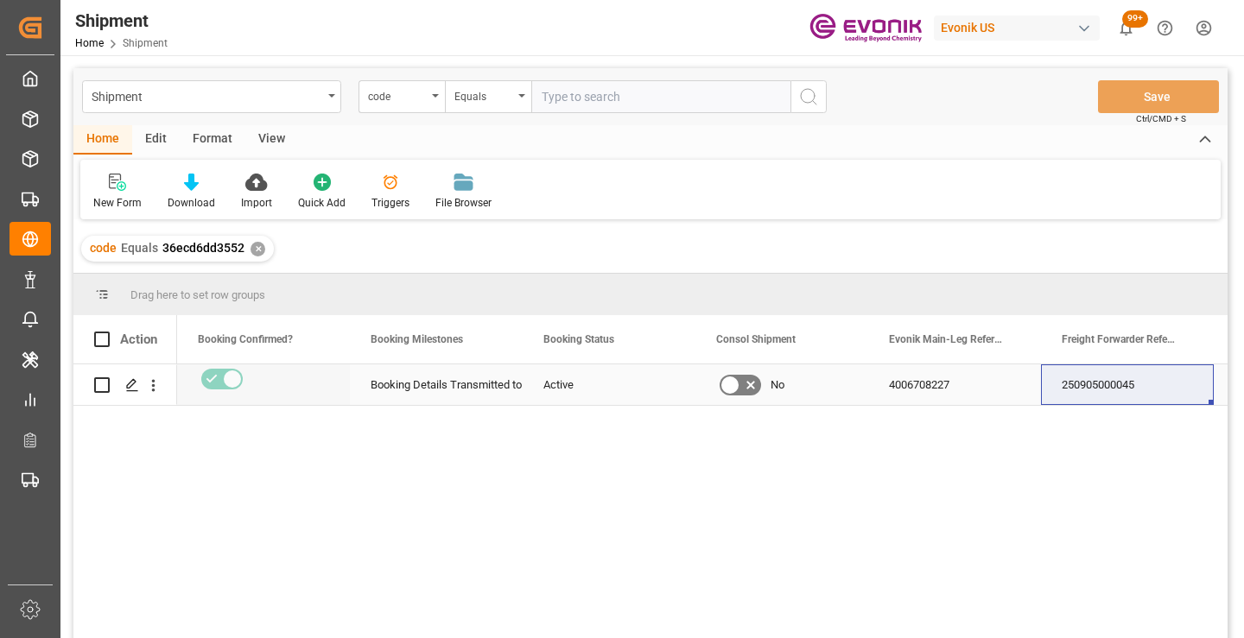
click at [1090, 383] on div "250905000045" at bounding box center [1127, 384] width 173 height 41
click at [259, 250] on div "✕" at bounding box center [257, 249] width 15 height 15
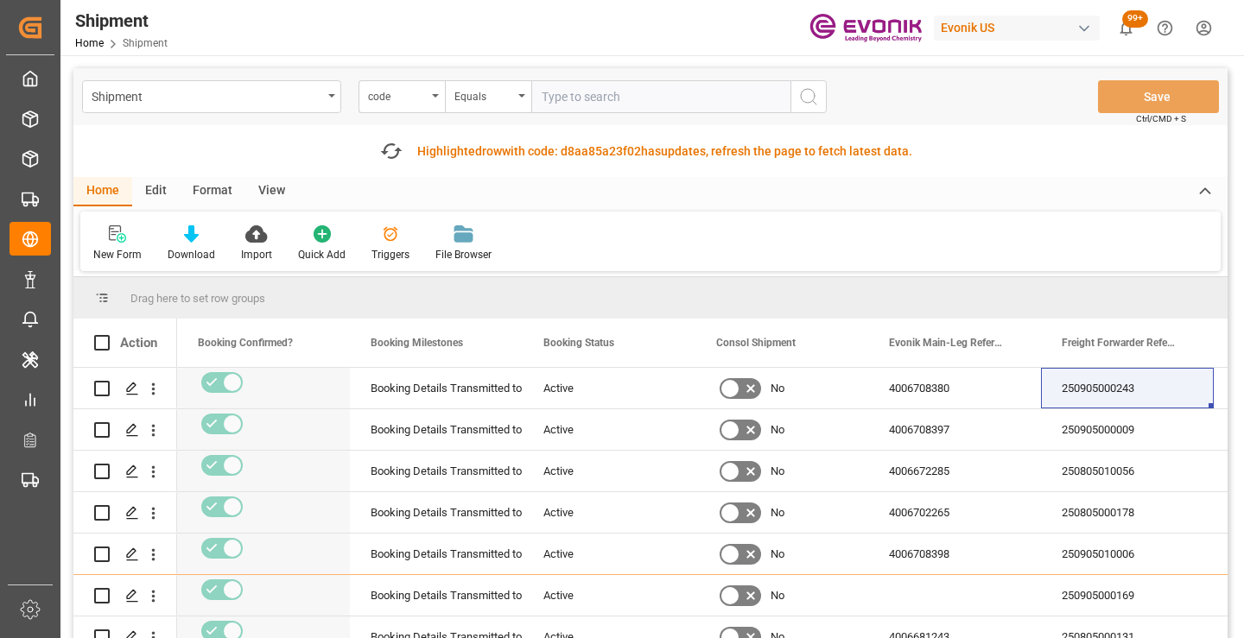
click at [681, 95] on input "text" at bounding box center [660, 96] width 259 height 33
paste input "1d3487adc18c"
type input "1d3487adc18c"
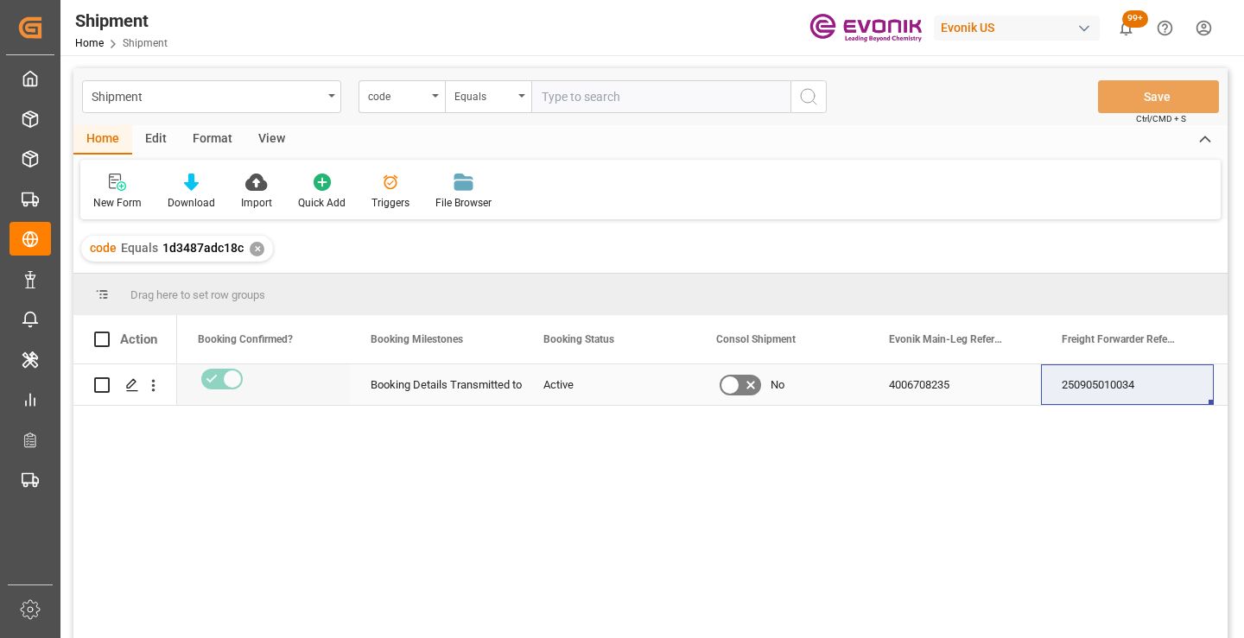
click at [1112, 388] on div "250905010034" at bounding box center [1127, 384] width 173 height 41
click at [253, 247] on div "✕" at bounding box center [257, 249] width 15 height 15
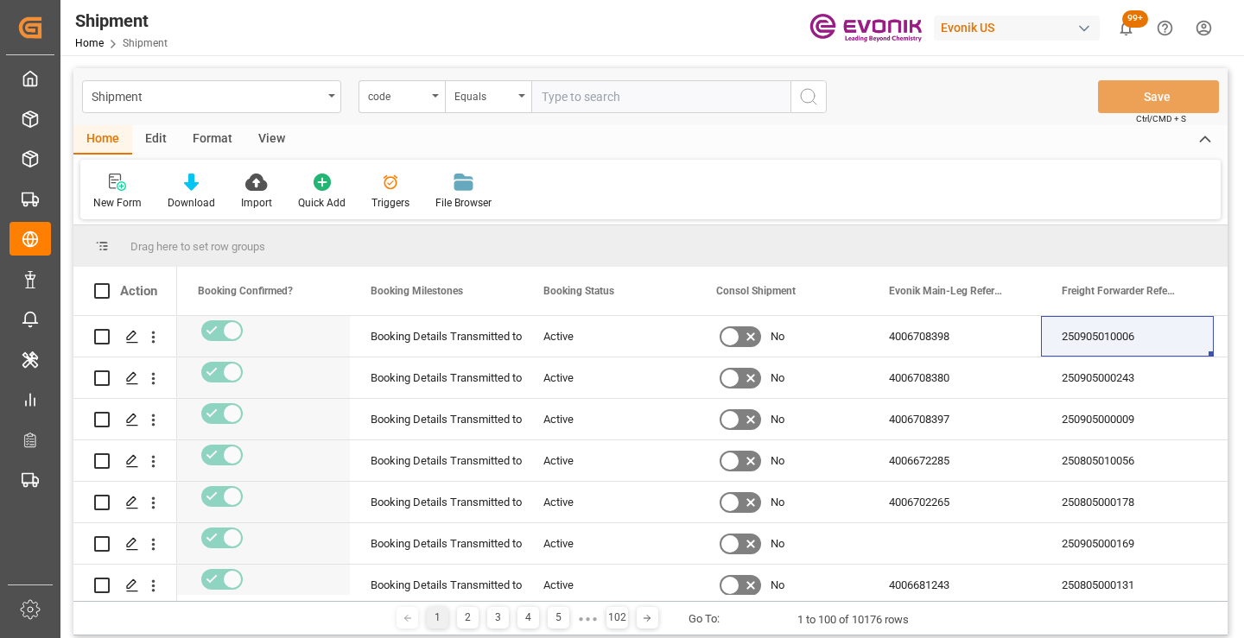
click at [637, 98] on input "text" at bounding box center [660, 96] width 259 height 33
paste input "57bcfb8c8cec"
type input "57bcfb8c8cec"
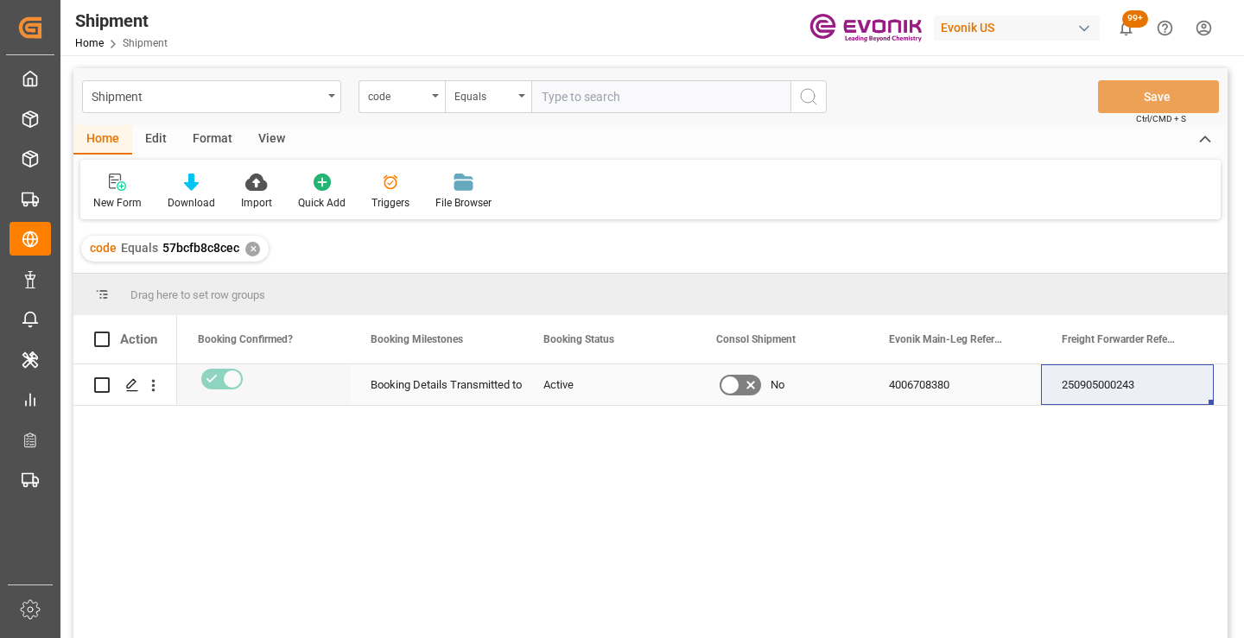
click at [1119, 390] on div "250905000243" at bounding box center [1127, 384] width 173 height 41
click at [250, 250] on div "✕" at bounding box center [252, 249] width 15 height 15
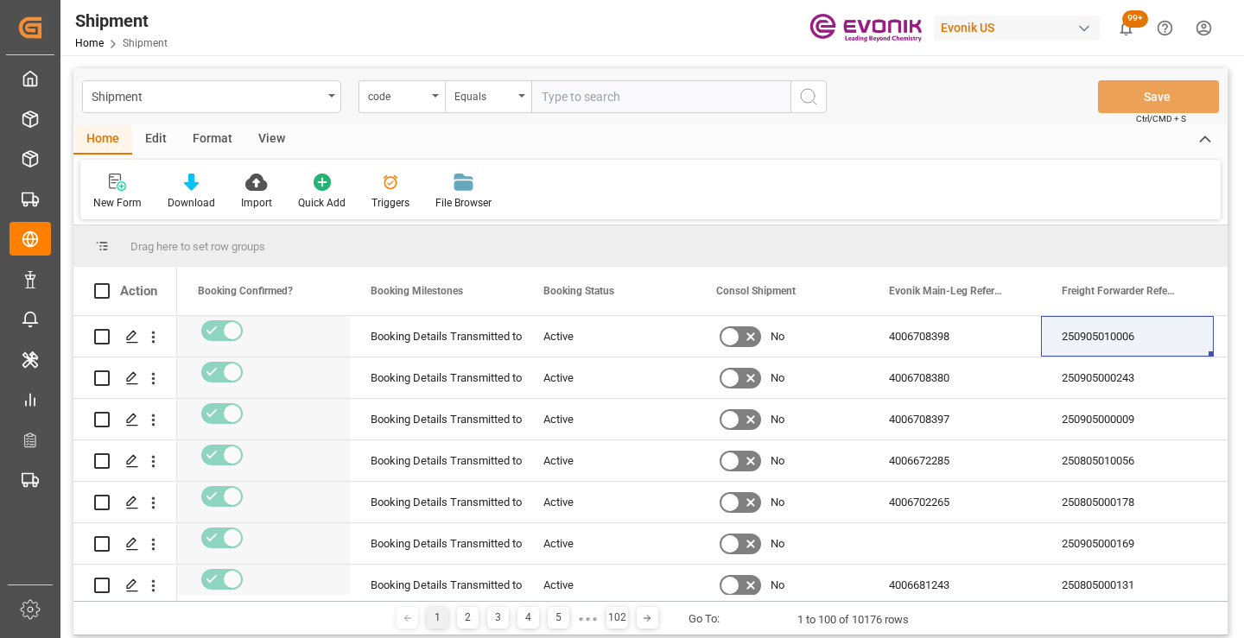
click at [599, 104] on input "text" at bounding box center [660, 96] width 259 height 33
paste input "d8aa85a23f02"
type input "d8aa85a23f02"
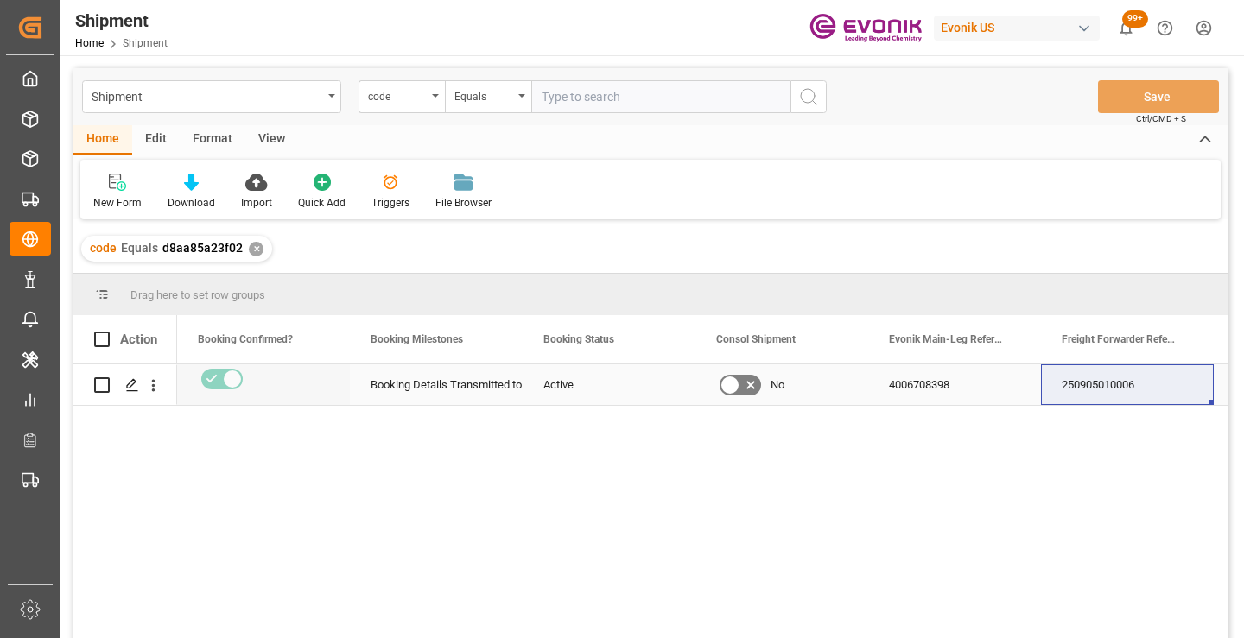
click at [1063, 389] on div "250905010006" at bounding box center [1127, 384] width 173 height 41
